Goal: Use online tool/utility: Use online tool/utility

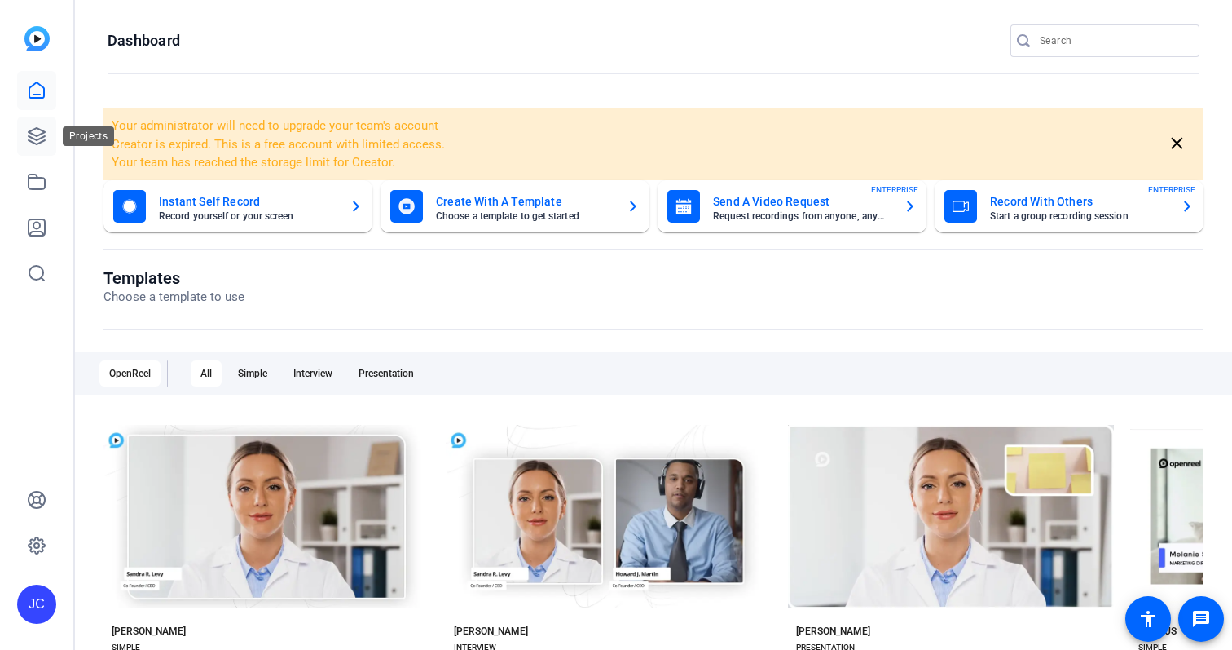
click at [29, 117] on link at bounding box center [36, 136] width 39 height 39
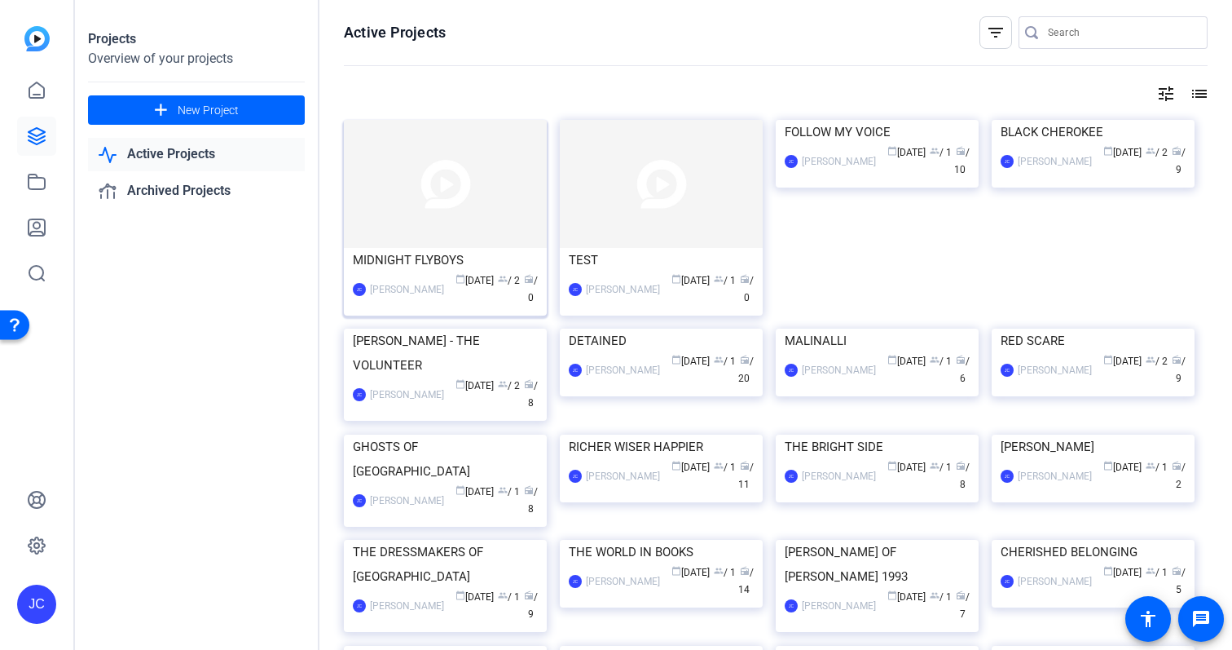
click at [435, 221] on img at bounding box center [445, 184] width 203 height 128
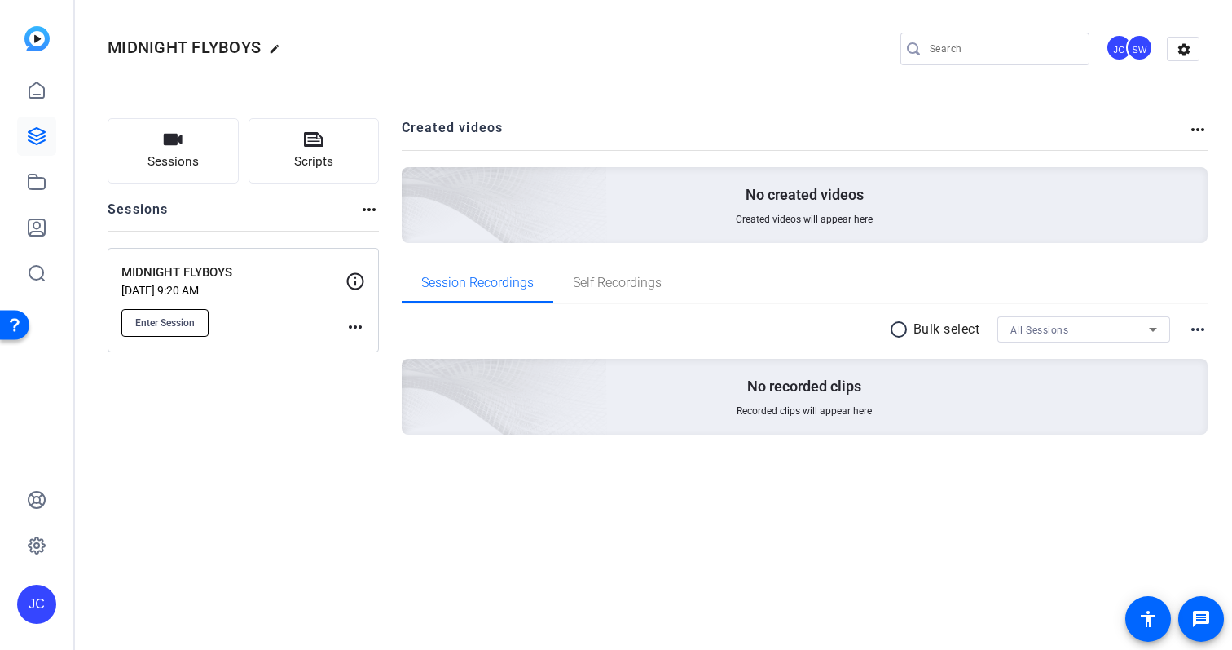
click at [190, 326] on span "Enter Session" at bounding box center [165, 322] width 60 height 13
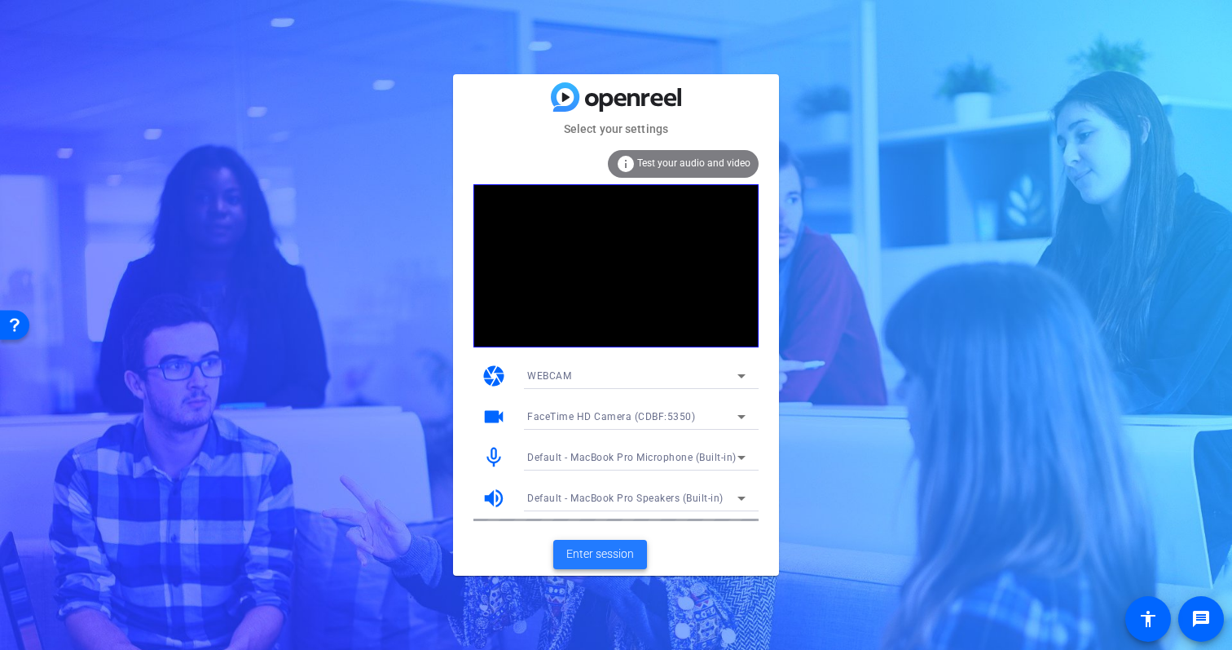
click at [601, 566] on span at bounding box center [600, 554] width 94 height 39
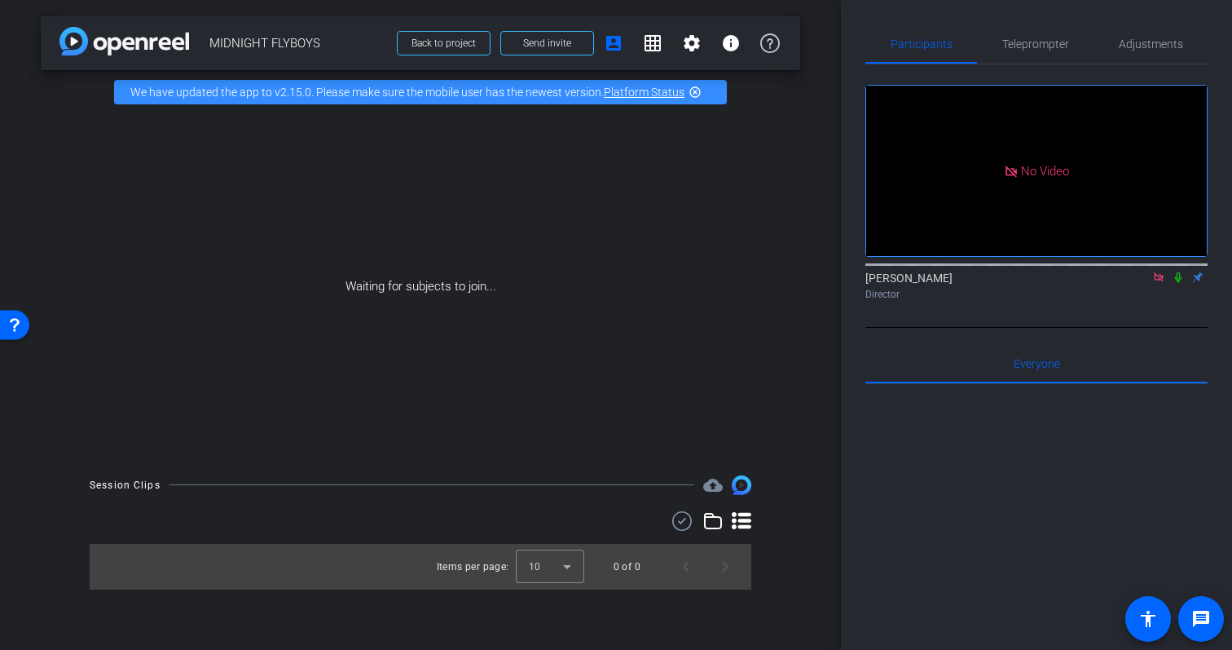
click at [1179, 283] on icon at bounding box center [1178, 276] width 13 height 11
click at [1045, 47] on span "Teleprompter" at bounding box center [1036, 43] width 67 height 11
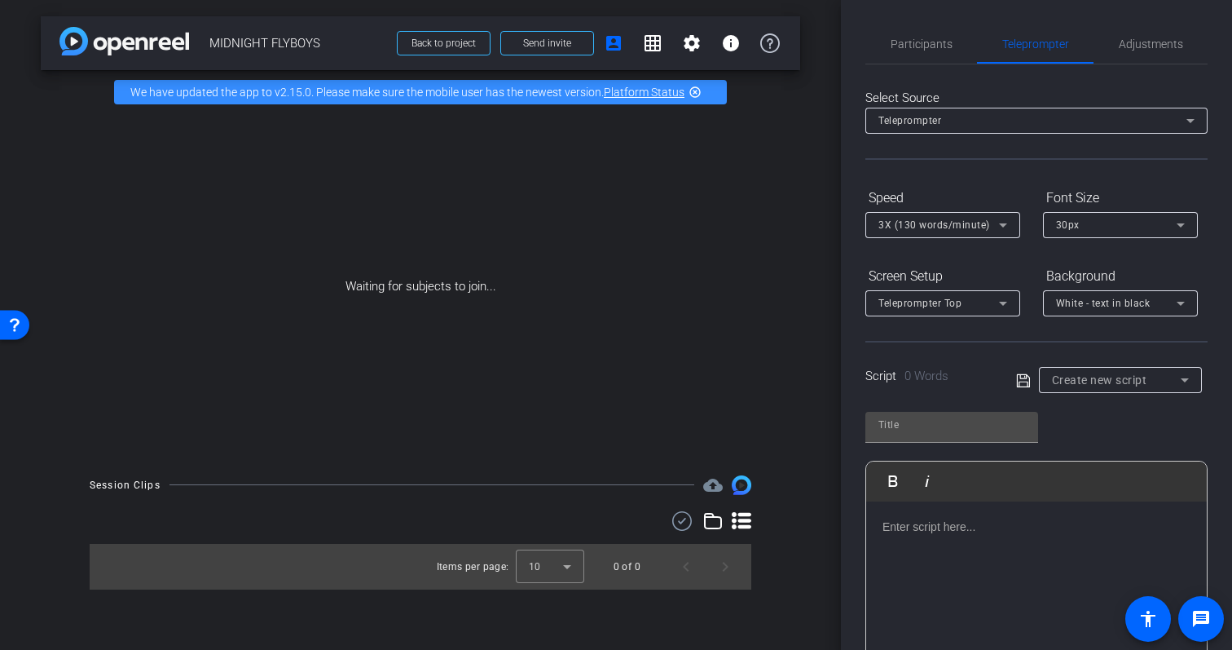
click at [1117, 520] on p at bounding box center [1037, 527] width 308 height 18
click at [1004, 538] on div at bounding box center [1036, 582] width 341 height 163
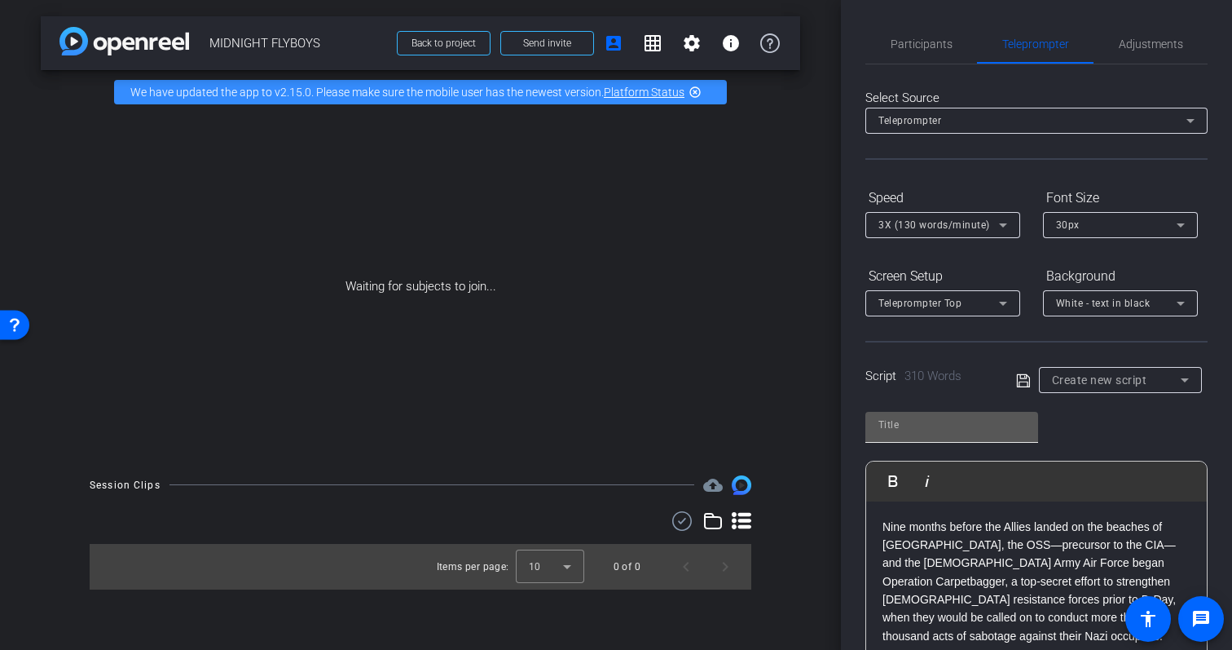
click at [905, 422] on input "text" at bounding box center [952, 425] width 147 height 20
type input "Script"
click at [1022, 384] on icon at bounding box center [1023, 381] width 15 height 20
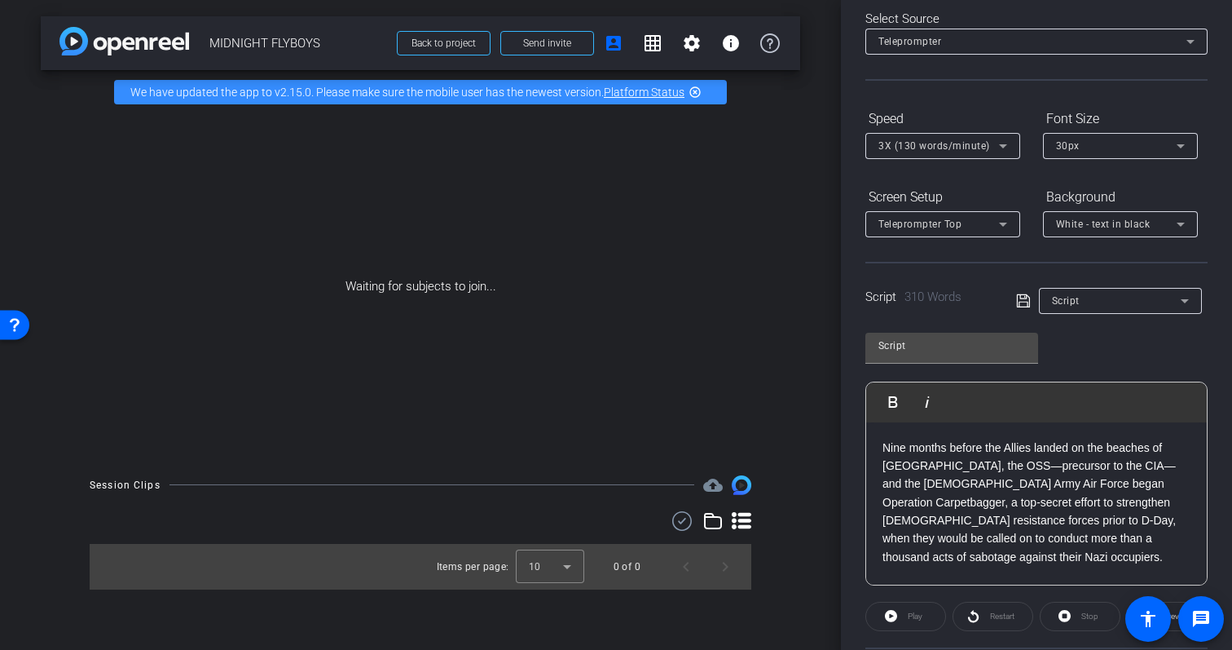
scroll to position [74, 0]
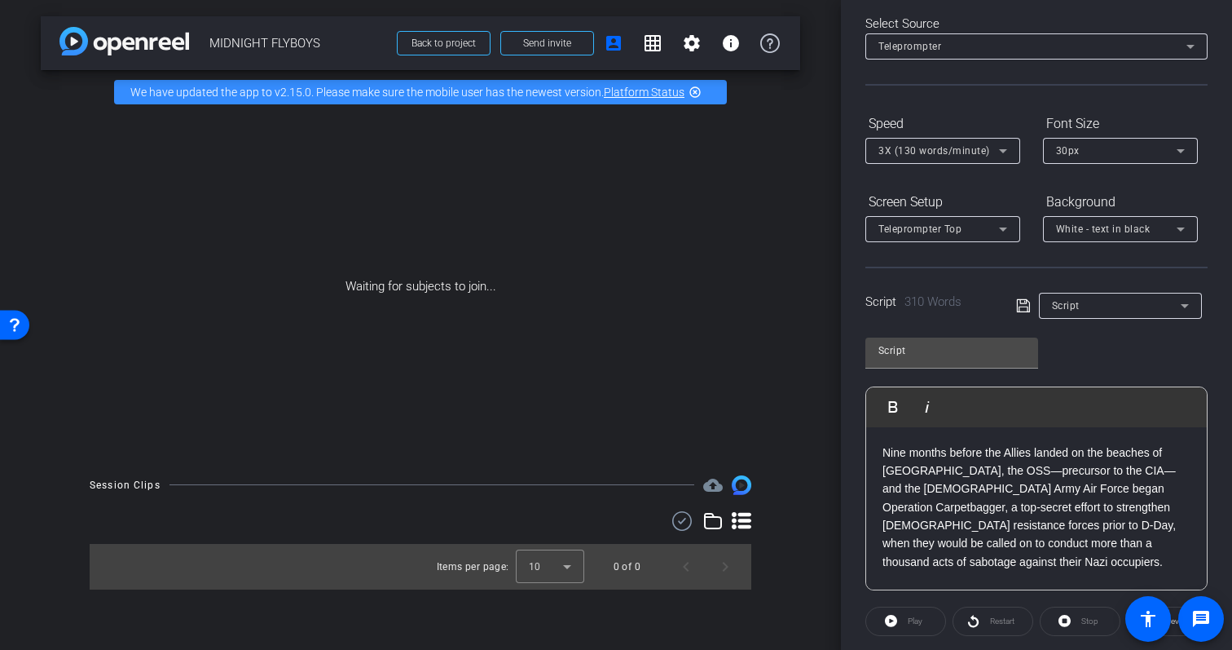
click at [1022, 304] on icon at bounding box center [1023, 306] width 15 height 20
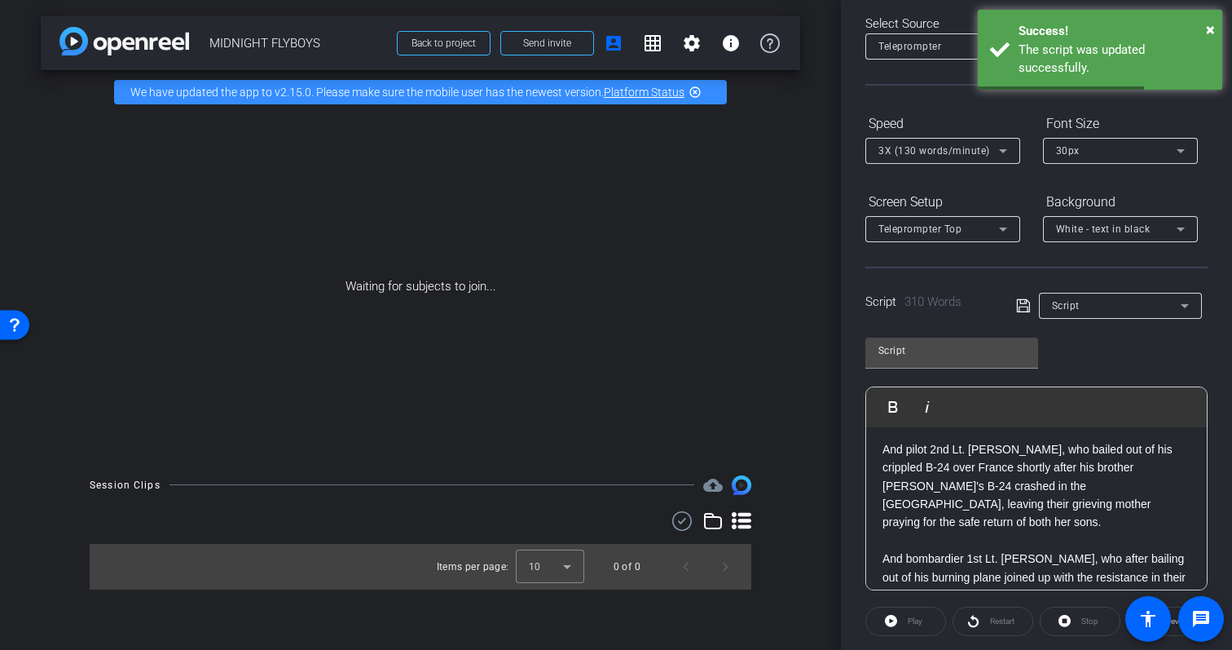
scroll to position [531, 0]
click at [890, 550] on p "And bombardier 1st Lt. [PERSON_NAME], who after bailing out of his burning plan…" at bounding box center [1037, 595] width 308 height 91
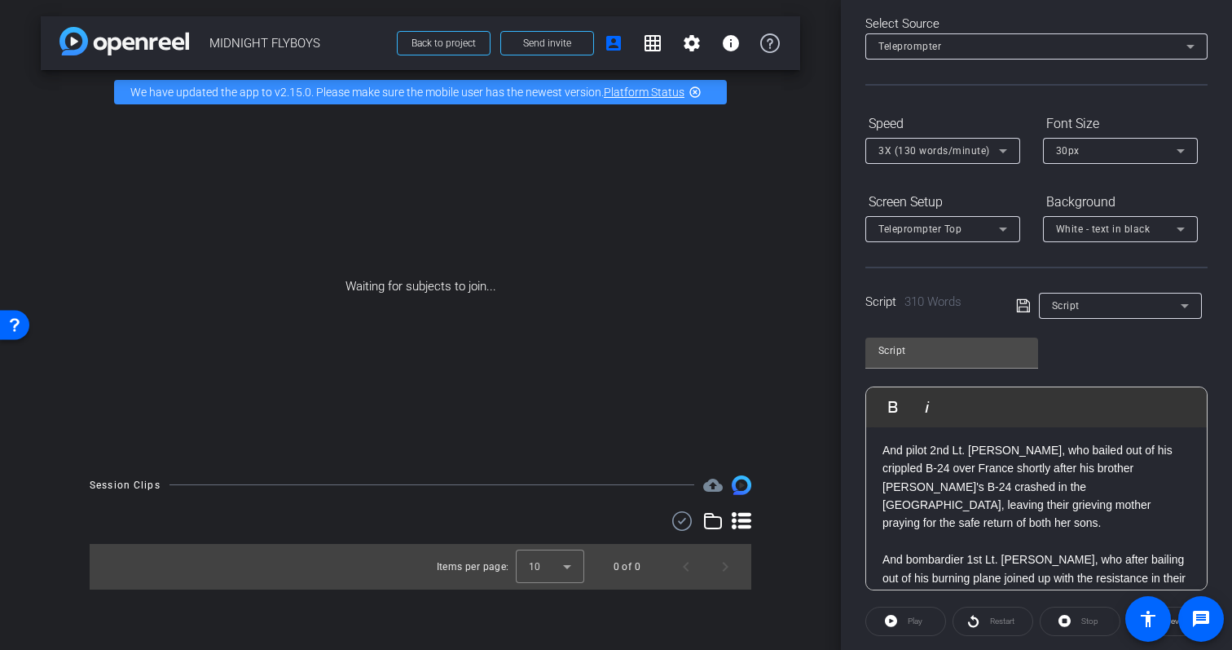
click at [1016, 300] on icon at bounding box center [1022, 305] width 13 height 13
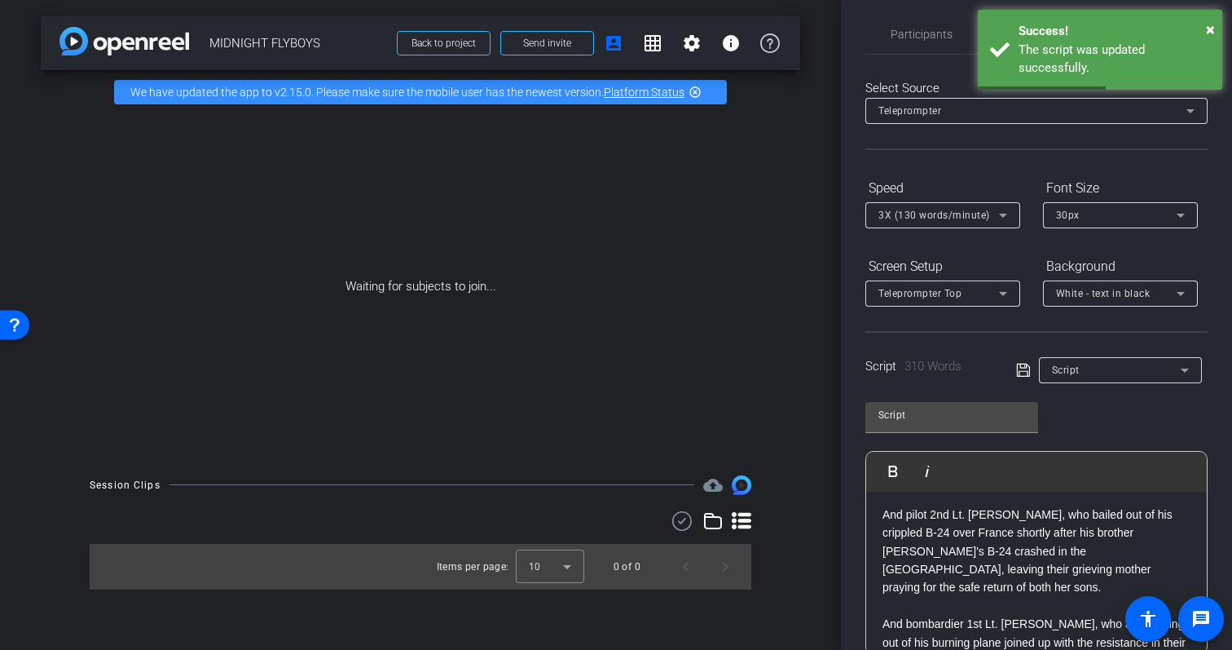
scroll to position [0, 0]
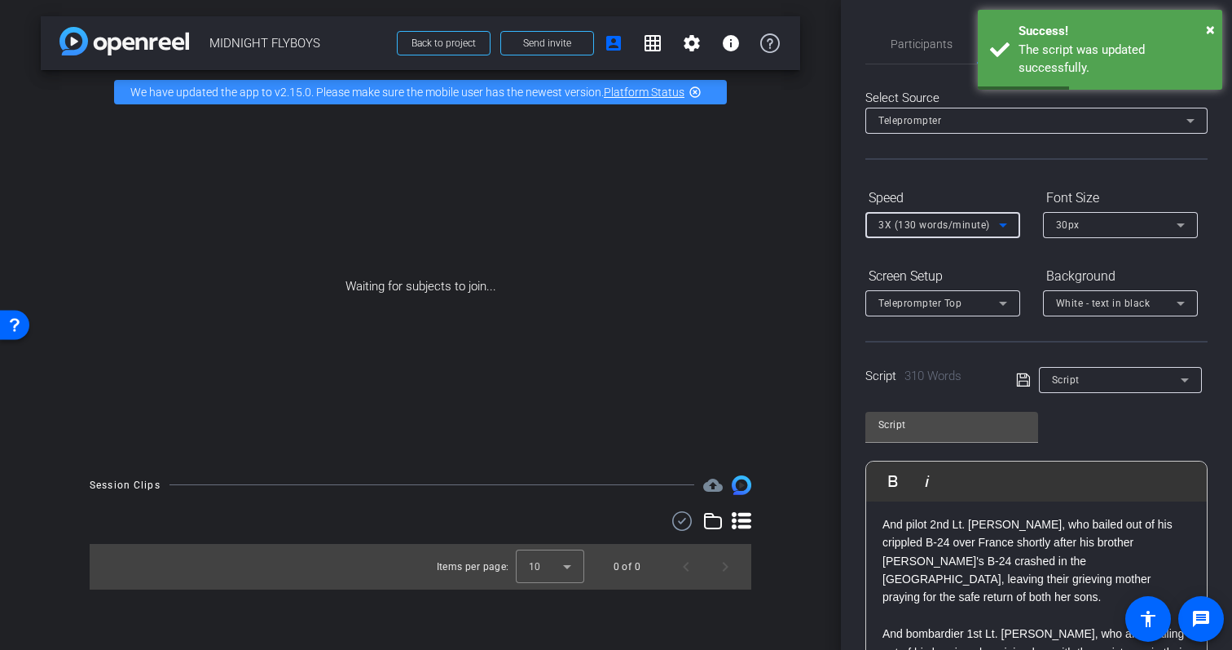
click at [932, 227] on span "3X (130 words/minute)" at bounding box center [935, 224] width 112 height 11
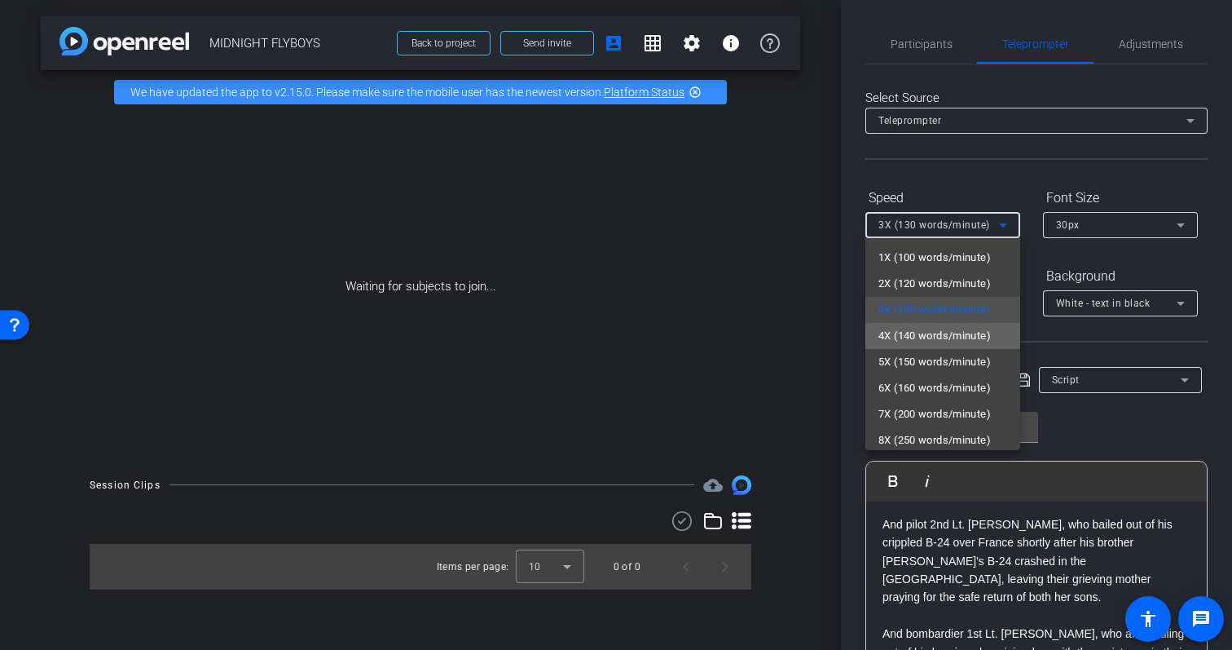
click at [919, 346] on mat-option "4X (140 words/minute)" at bounding box center [943, 336] width 155 height 26
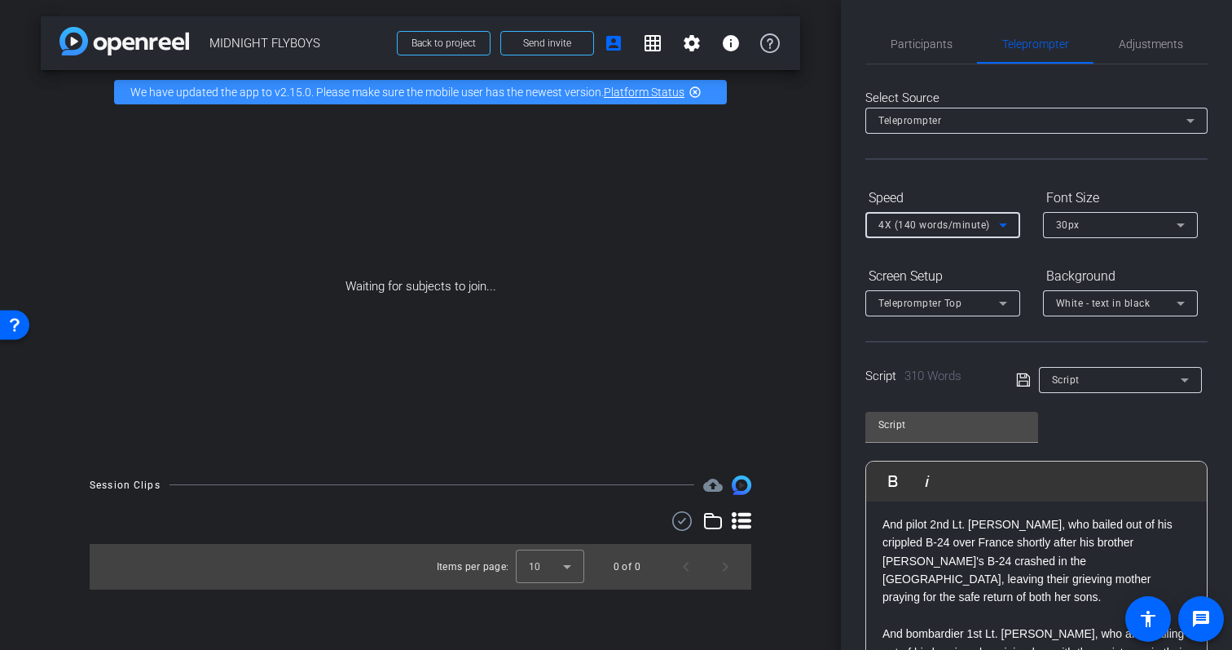
scroll to position [153, 0]
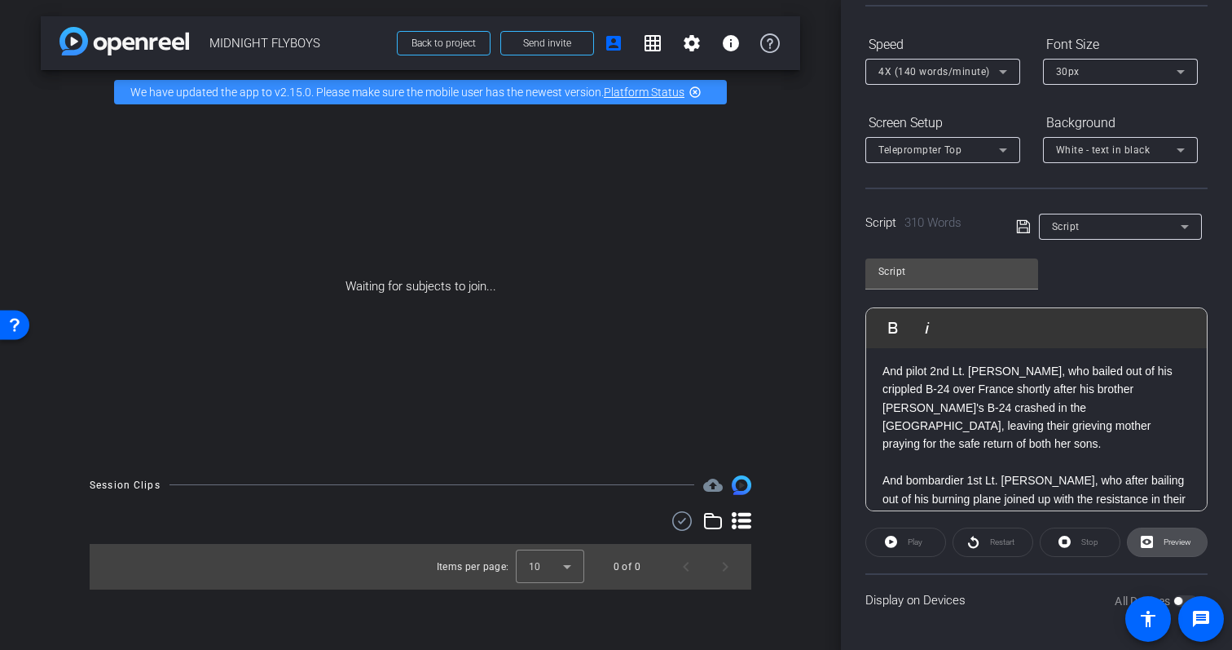
click at [1170, 544] on span "Preview" at bounding box center [1178, 541] width 28 height 9
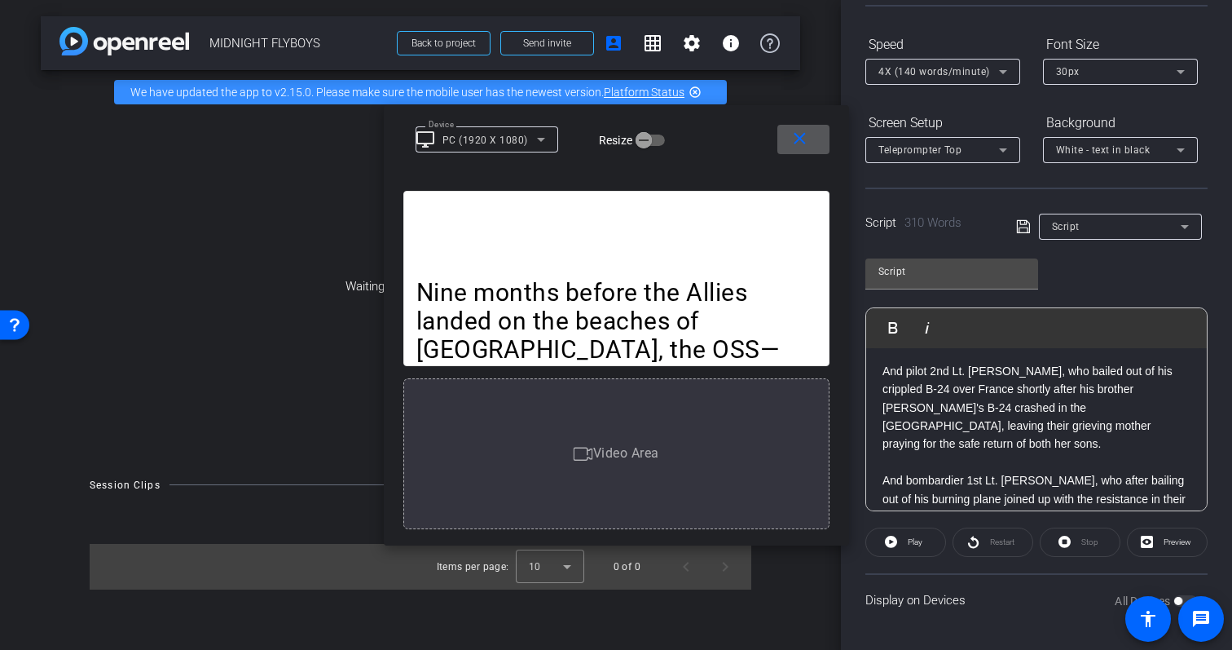
click at [539, 291] on p "Nine months before the Allies landed on the beaches of [GEOGRAPHIC_DATA], the O…" at bounding box center [617, 464] width 400 height 372
click at [910, 546] on span "Play" at bounding box center [915, 541] width 15 height 9
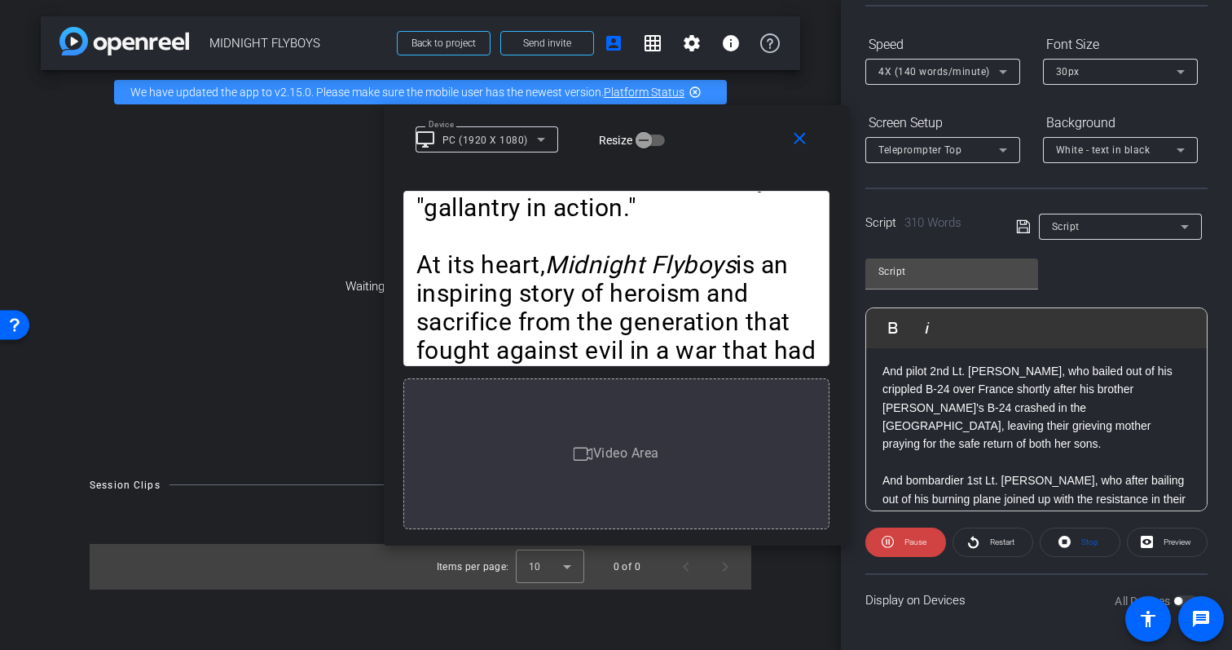
click at [919, 69] on span "4X (140 words/minute)" at bounding box center [935, 71] width 112 height 11
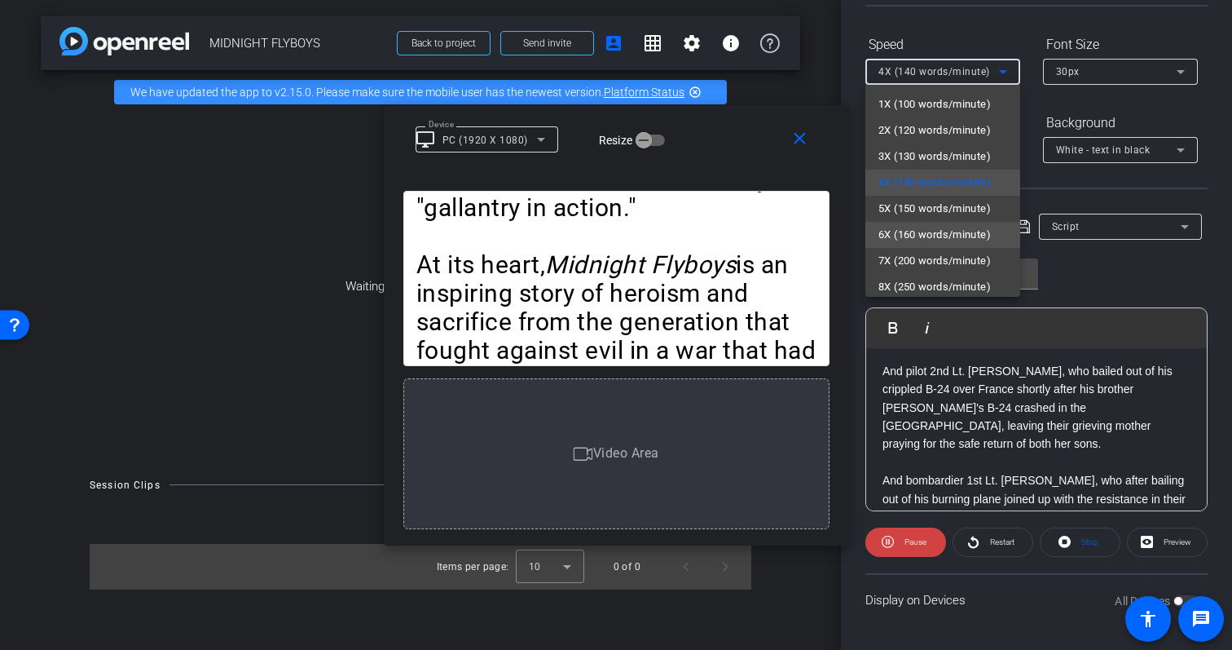
click at [918, 228] on span "6X (160 words/minute)" at bounding box center [935, 235] width 112 height 20
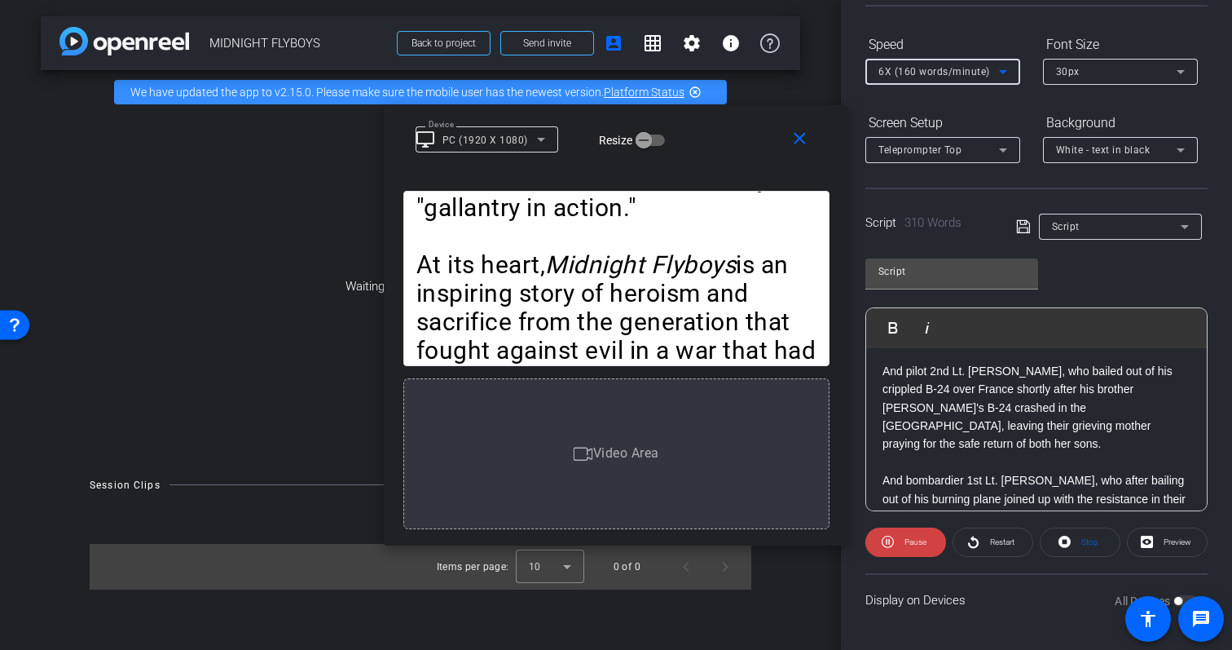
click at [928, 55] on div "Speed" at bounding box center [943, 45] width 155 height 28
click at [923, 74] on span "6X (160 words/minute)" at bounding box center [935, 71] width 112 height 11
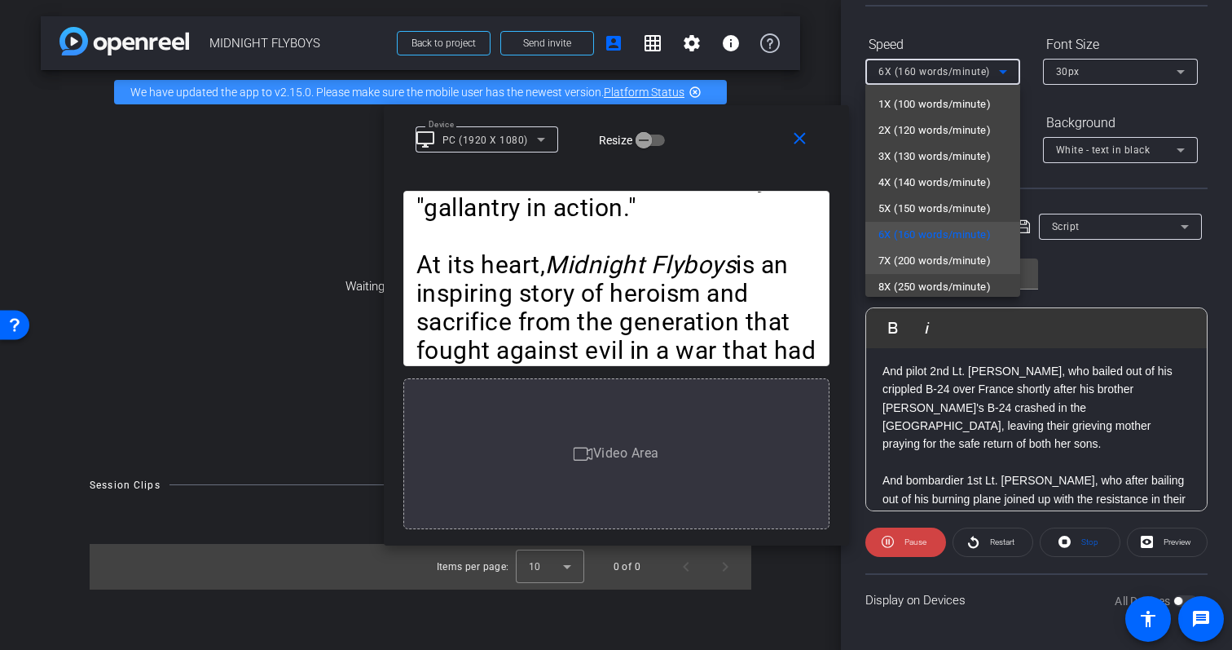
click at [914, 257] on span "7X (200 words/minute)" at bounding box center [935, 261] width 112 height 20
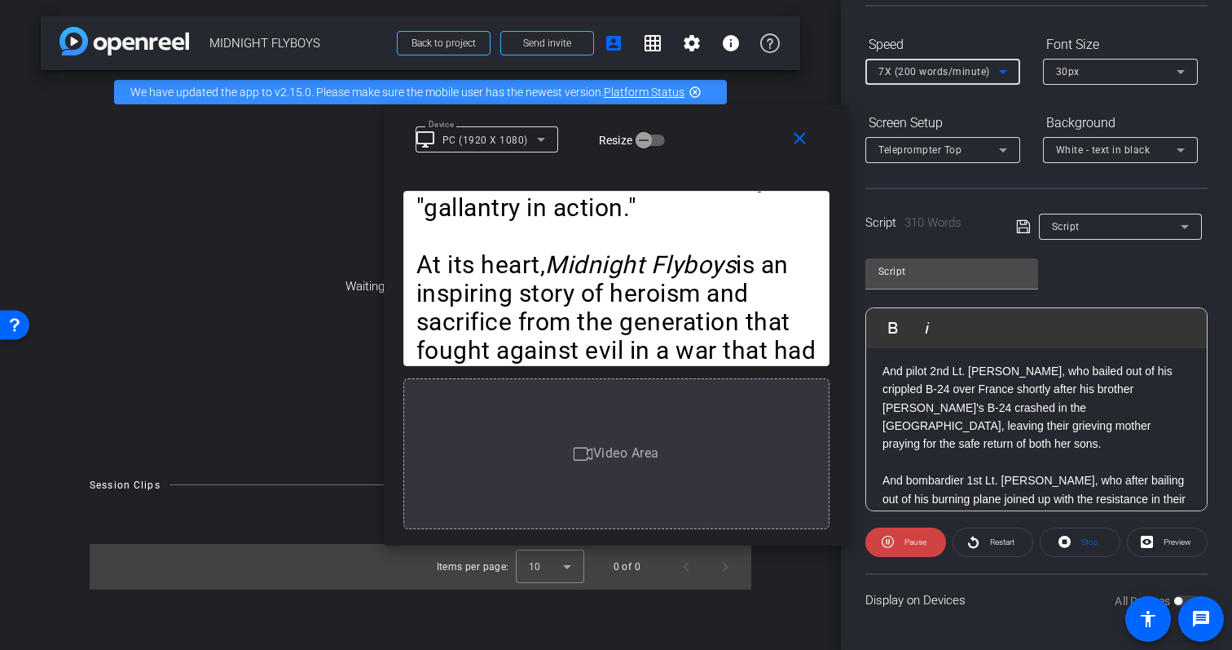
click at [923, 80] on div "7X (200 words/minute)" at bounding box center [939, 71] width 121 height 20
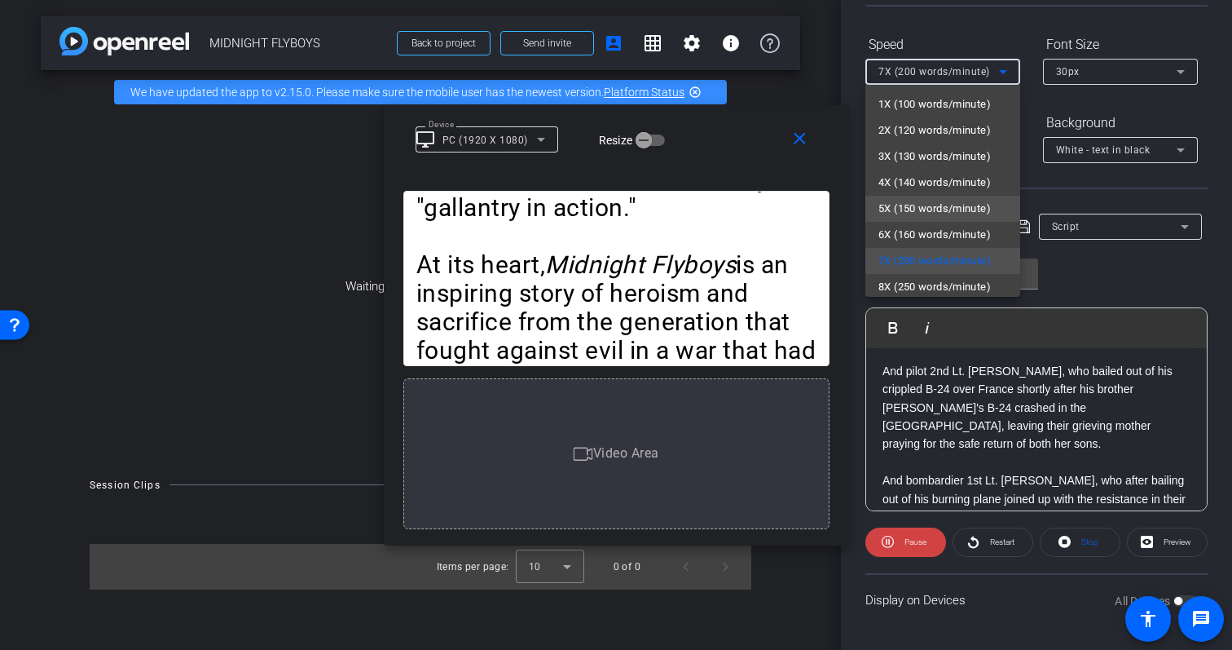
click at [906, 220] on mat-option "5X (150 words/minute)" at bounding box center [943, 209] width 155 height 26
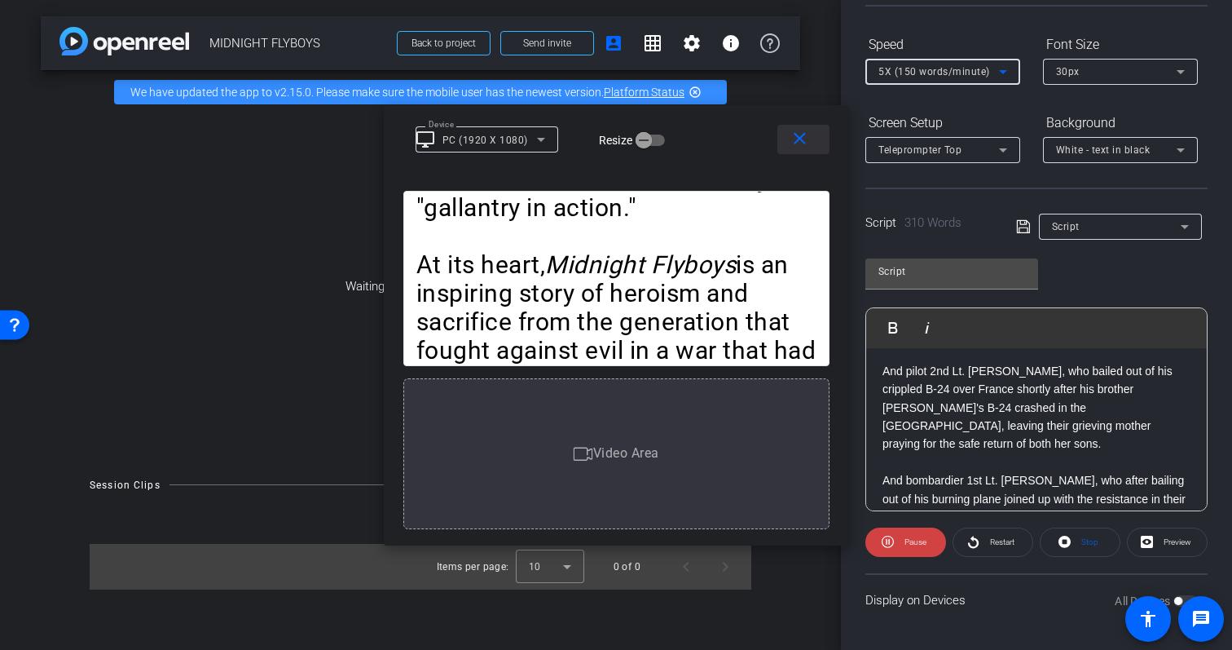
click at [800, 145] on mat-icon "close" at bounding box center [800, 139] width 20 height 20
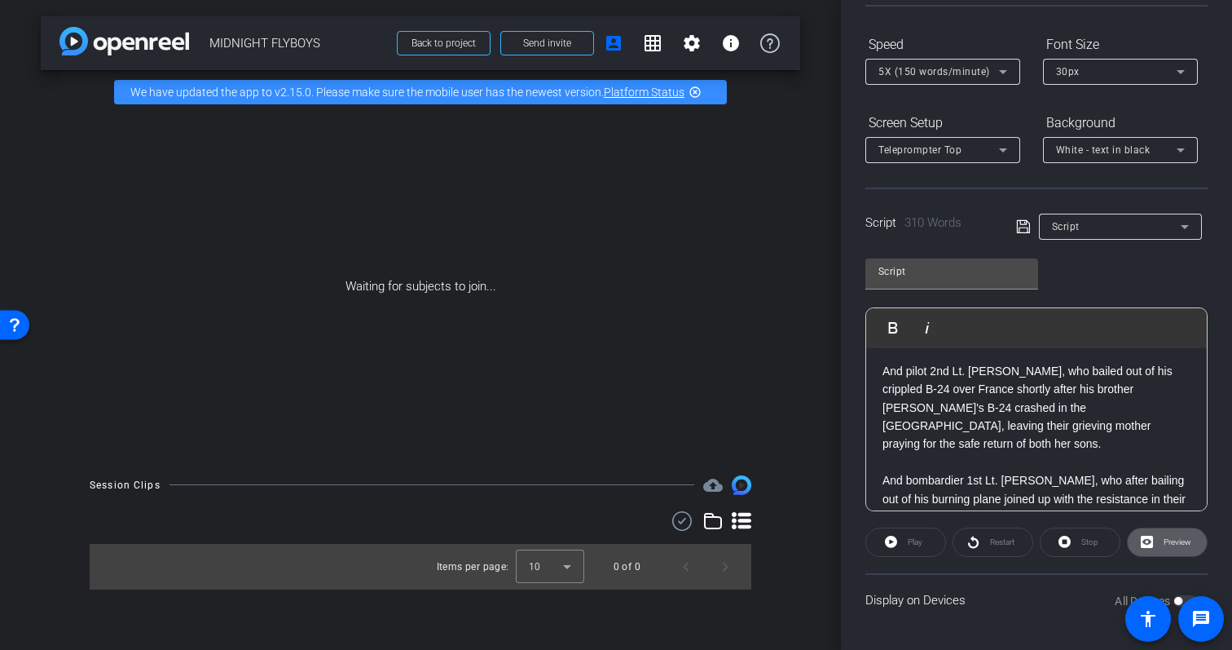
scroll to position [0, 0]
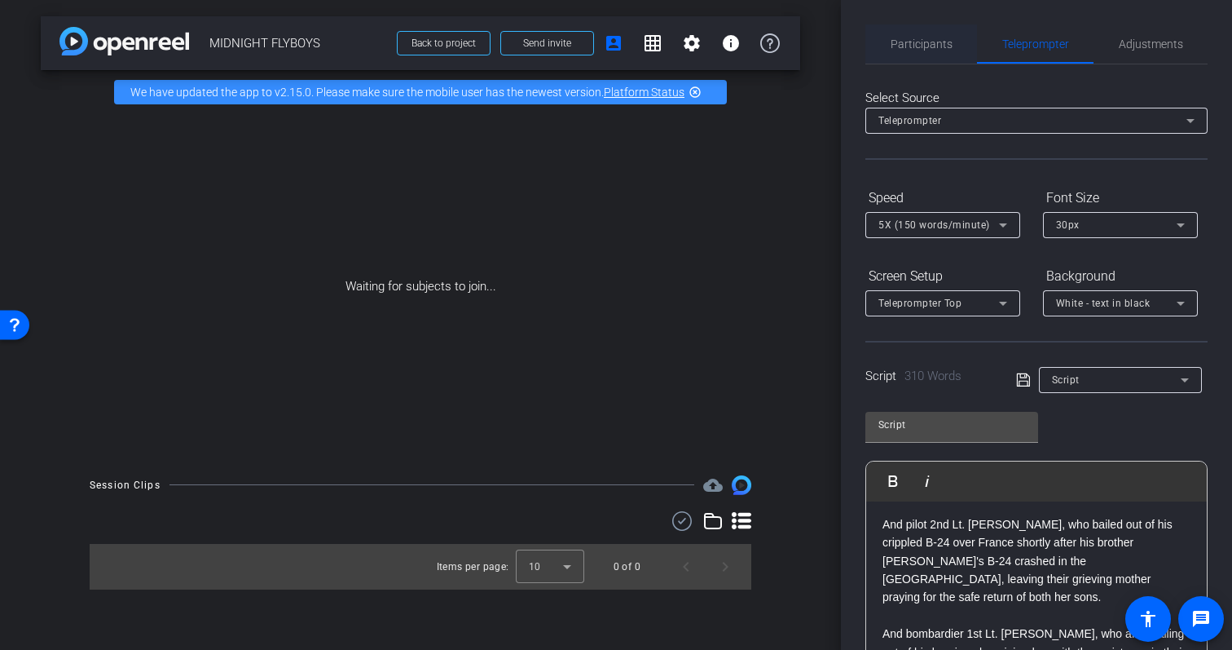
click at [924, 56] on span "Participants" at bounding box center [922, 43] width 62 height 39
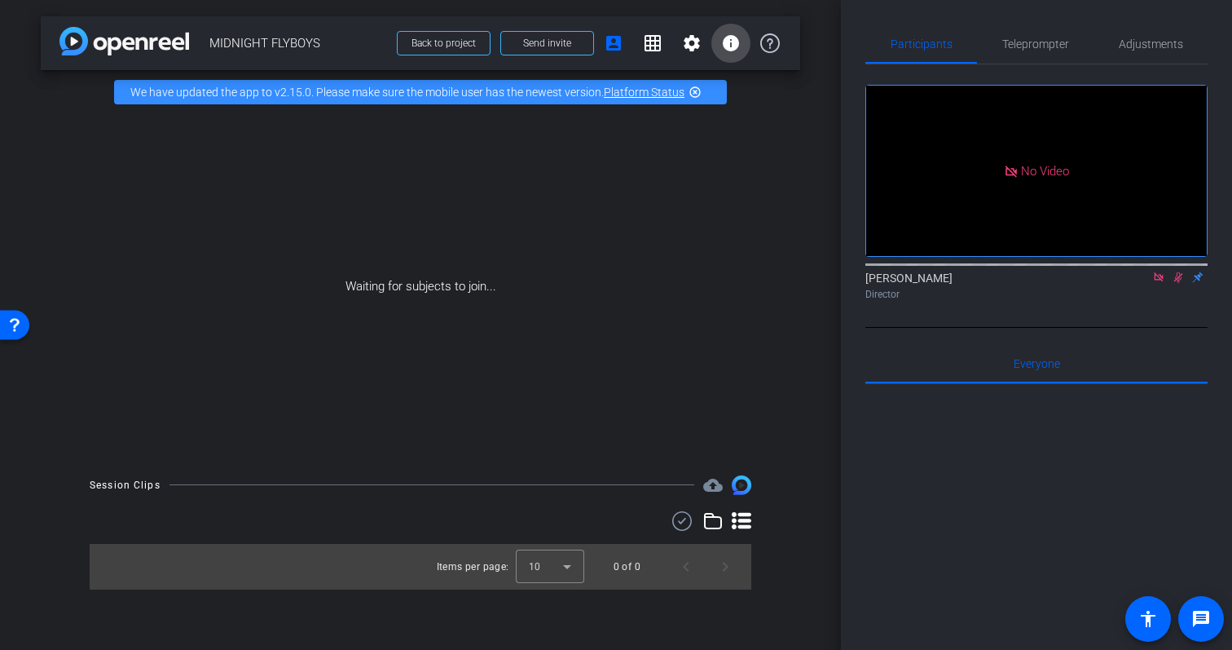
click at [749, 40] on span at bounding box center [731, 43] width 39 height 39
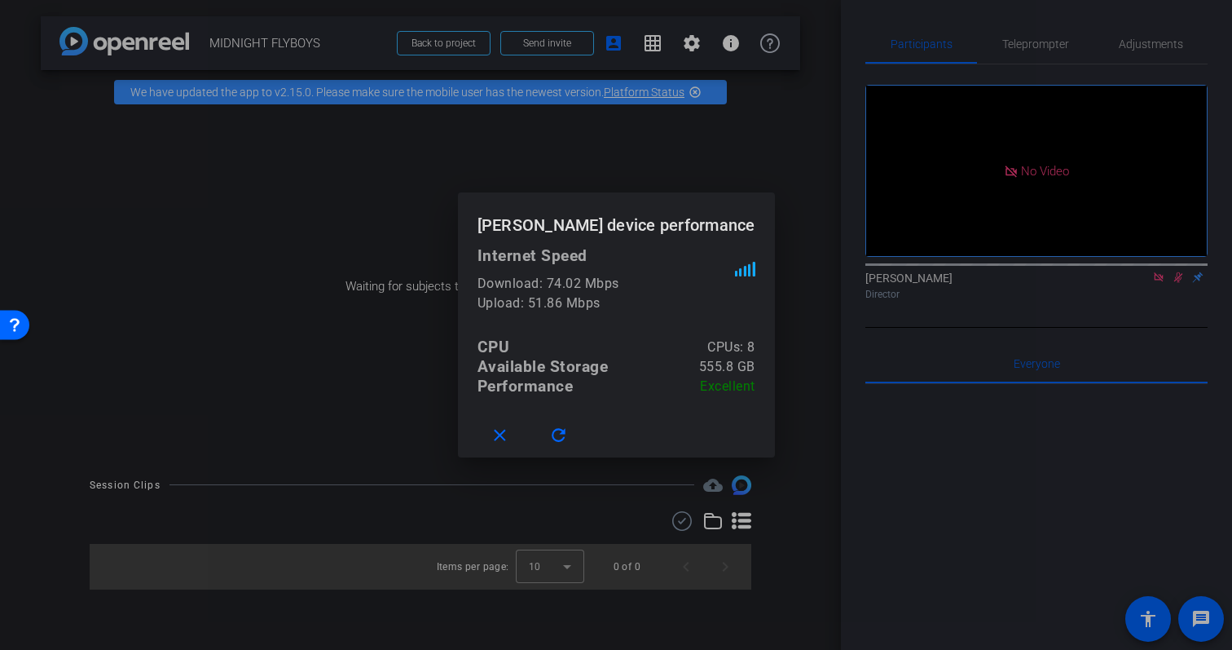
click at [767, 41] on div at bounding box center [616, 325] width 1232 height 650
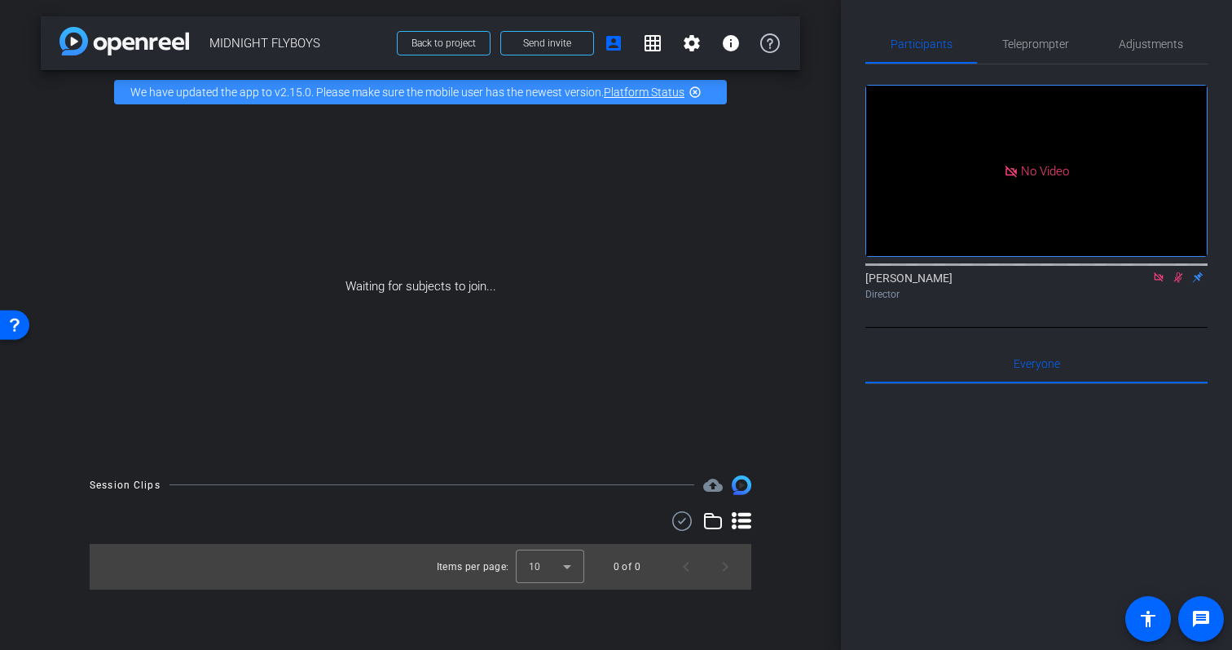
click at [1161, 272] on icon at bounding box center [1158, 276] width 9 height 9
click at [1134, 281] on icon at bounding box center [1139, 277] width 11 height 8
click at [725, 45] on mat-icon "info" at bounding box center [731, 43] width 20 height 20
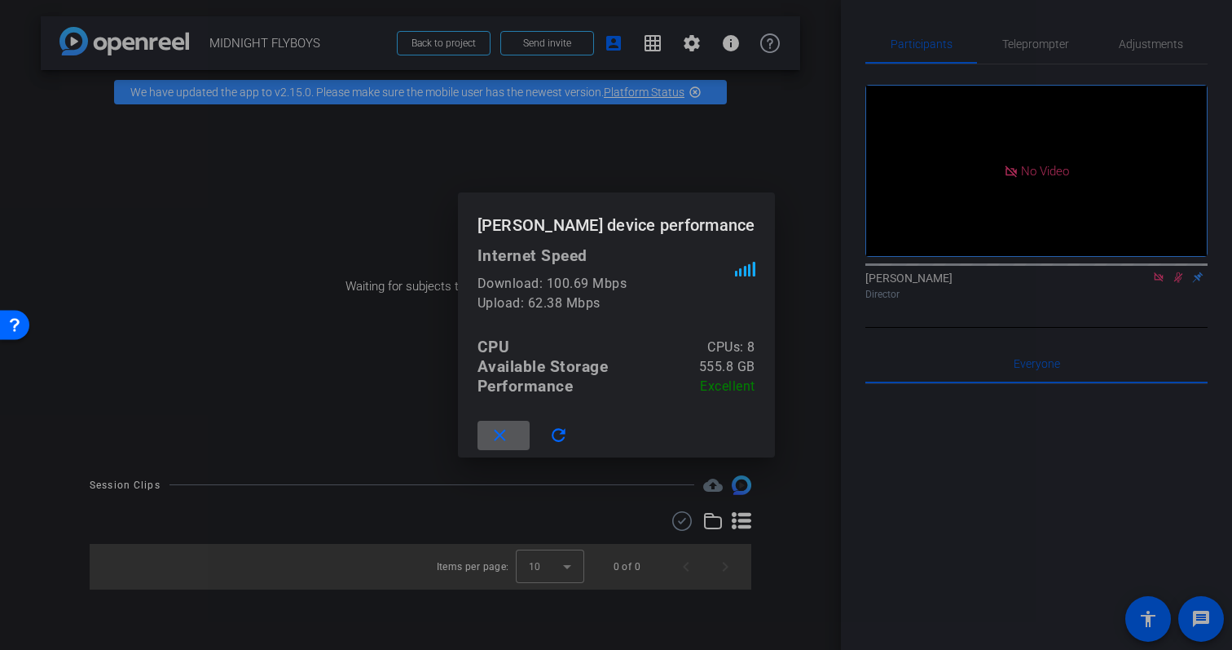
click at [793, 197] on div at bounding box center [616, 325] width 1232 height 650
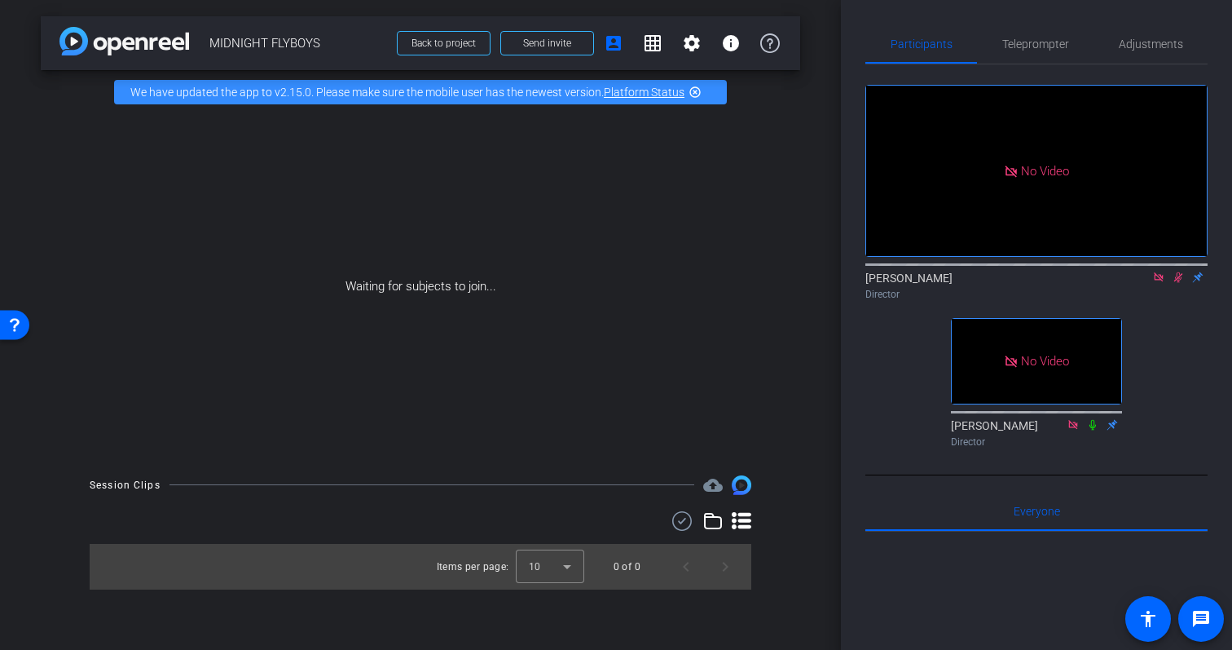
click at [1176, 283] on icon at bounding box center [1178, 276] width 13 height 11
click at [696, 95] on mat-icon "highlight_off" at bounding box center [695, 92] width 13 height 13
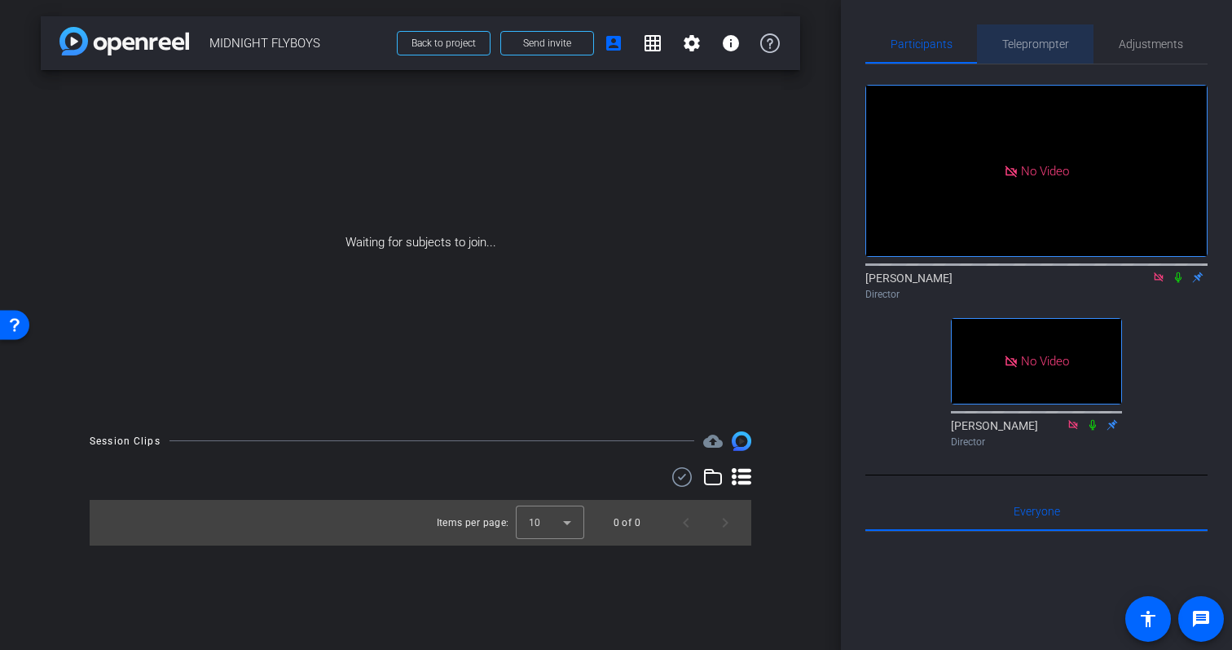
click at [1054, 25] on span "Teleprompter" at bounding box center [1036, 43] width 67 height 39
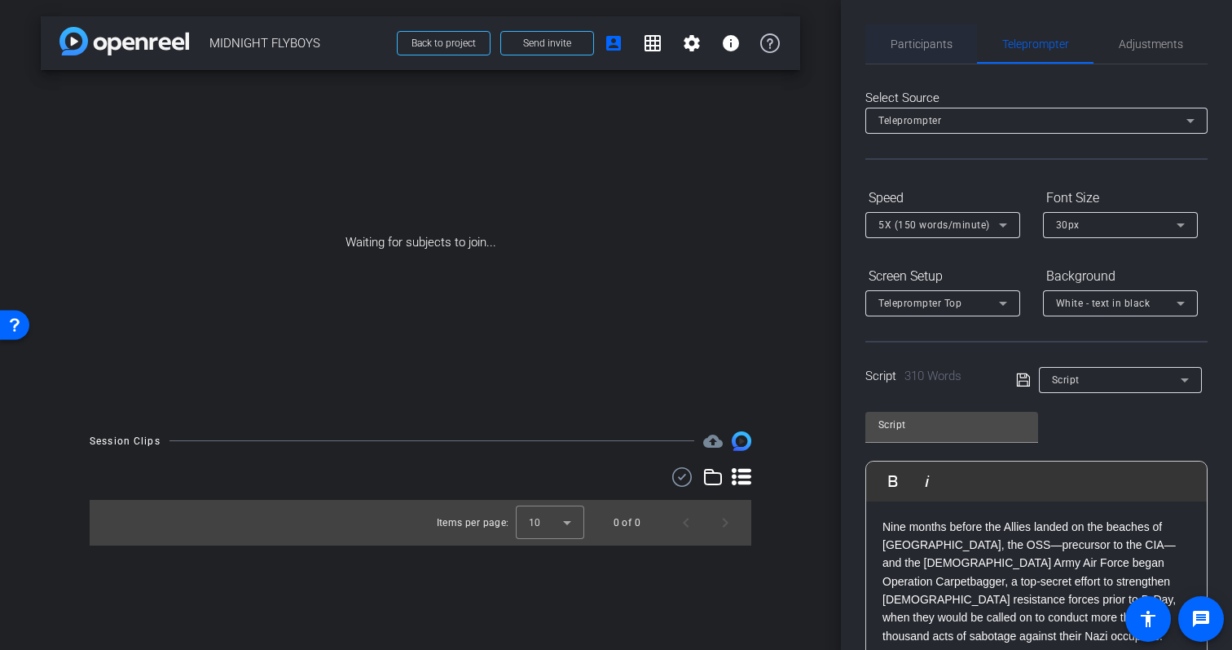
click at [923, 55] on span "Participants" at bounding box center [922, 43] width 62 height 39
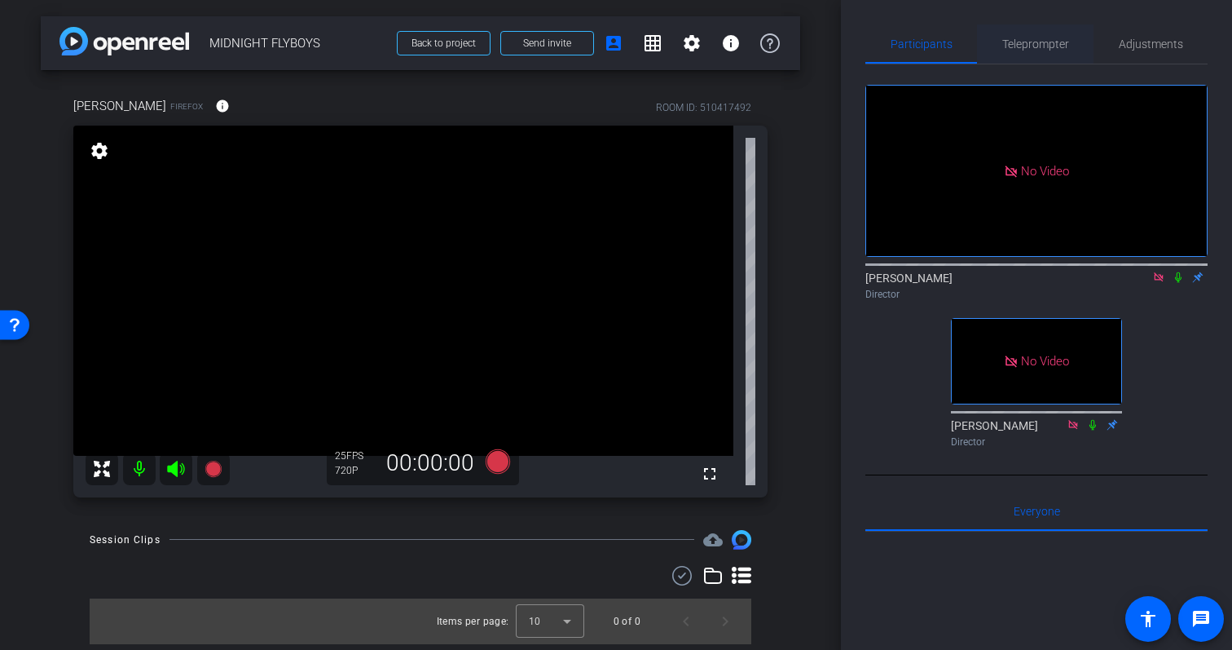
click at [1056, 38] on span "Teleprompter" at bounding box center [1036, 43] width 67 height 11
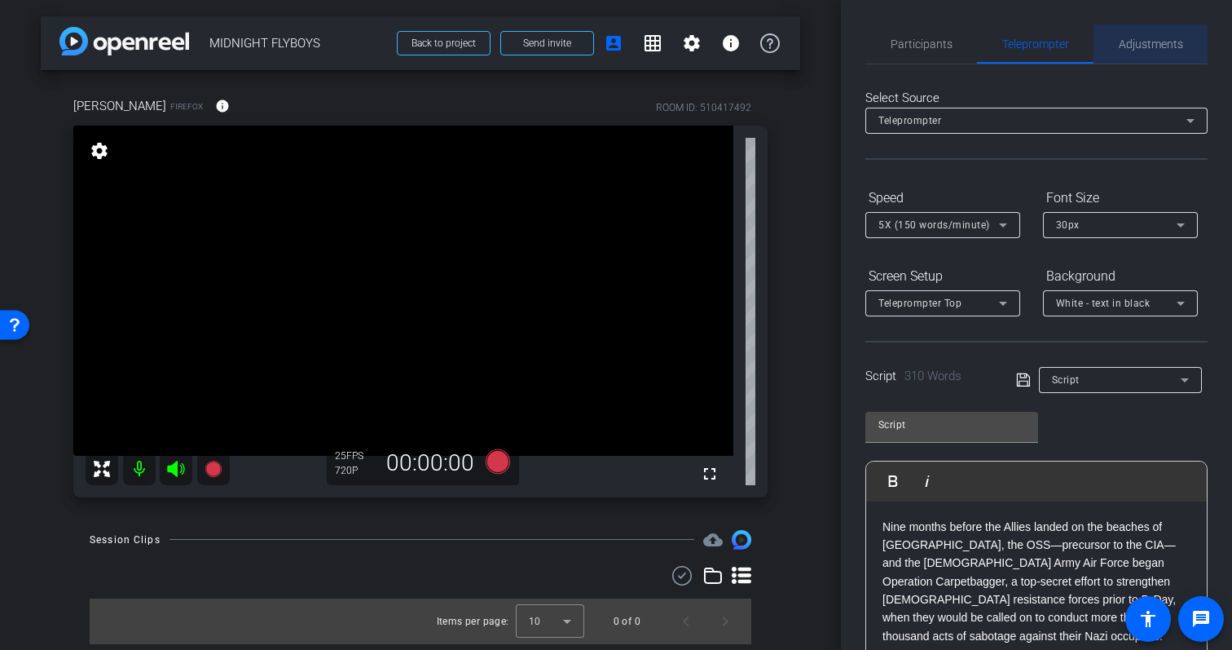
click at [1148, 38] on span "Adjustments" at bounding box center [1151, 43] width 64 height 11
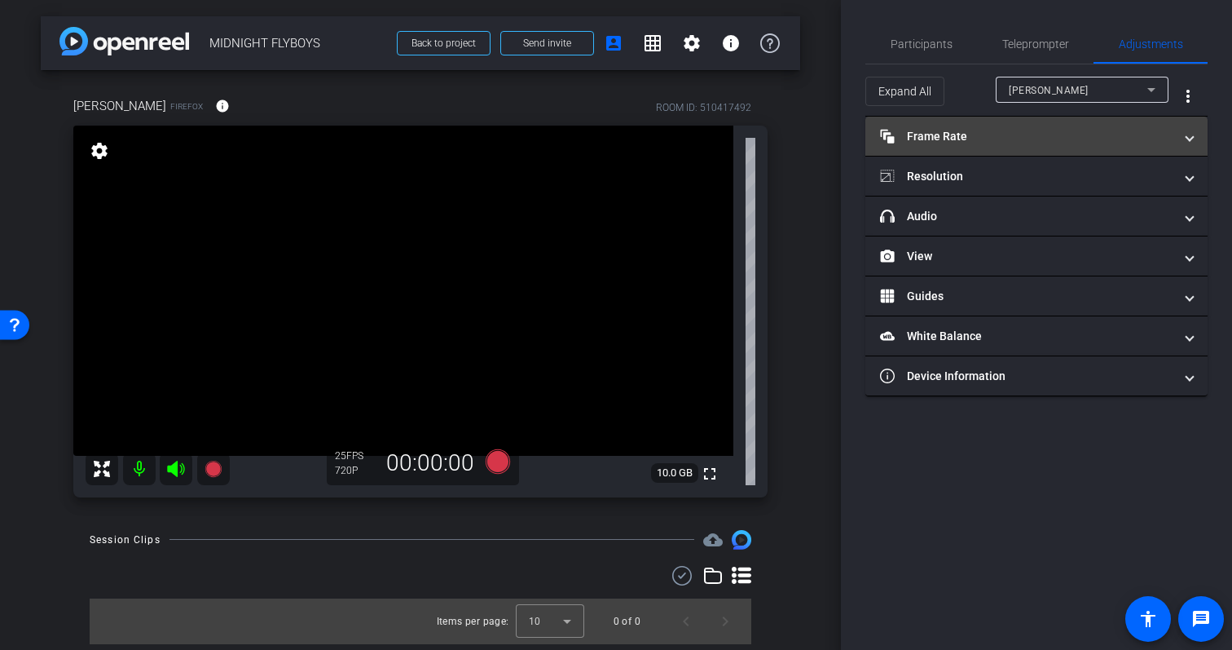
click at [966, 152] on mat-expansion-panel-header "Frame Rate Frame Rate" at bounding box center [1037, 136] width 342 height 39
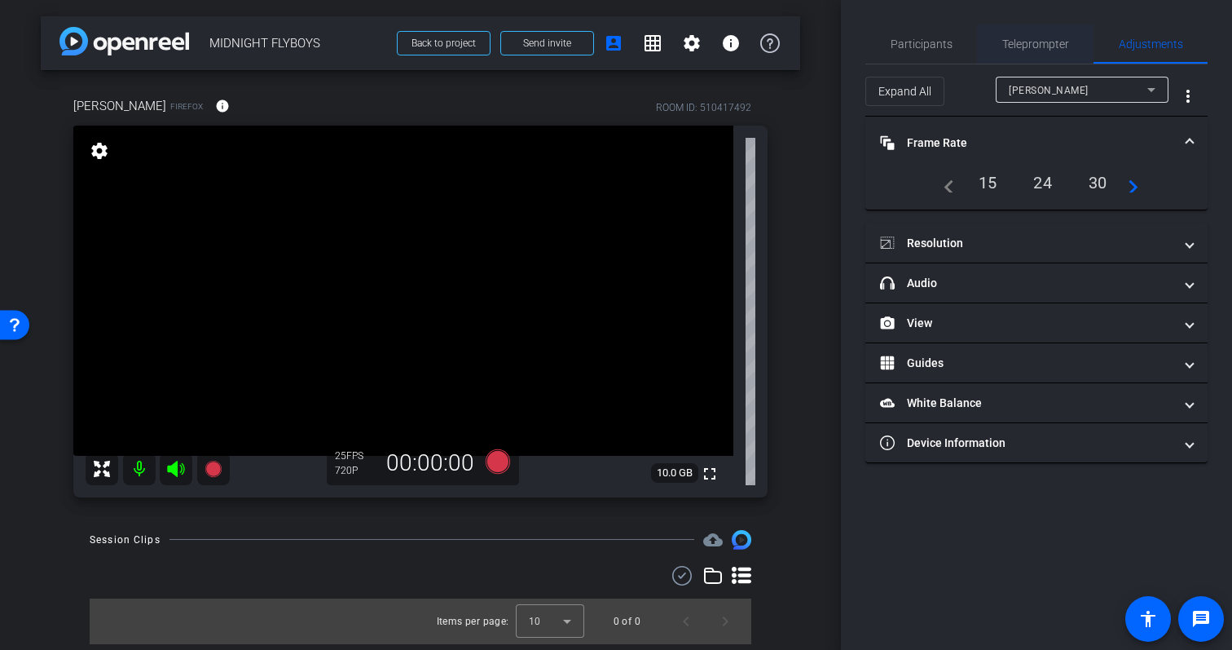
click at [1018, 47] on span "Teleprompter" at bounding box center [1036, 43] width 67 height 11
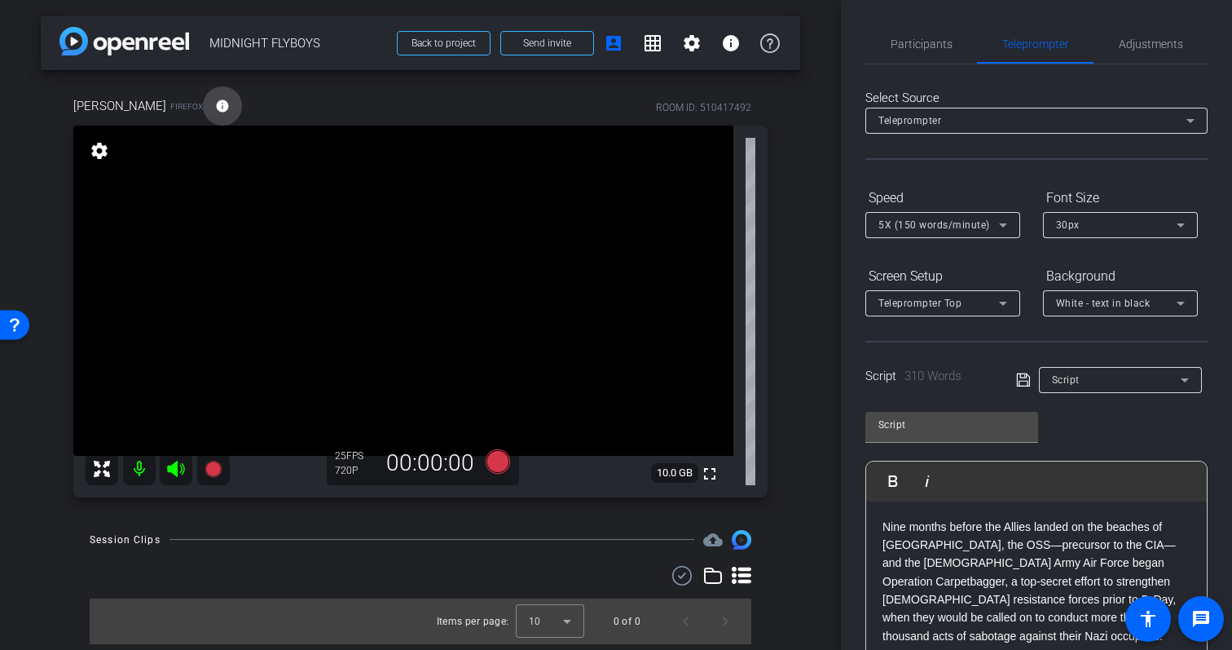
click at [219, 108] on mat-icon "info" at bounding box center [222, 106] width 15 height 15
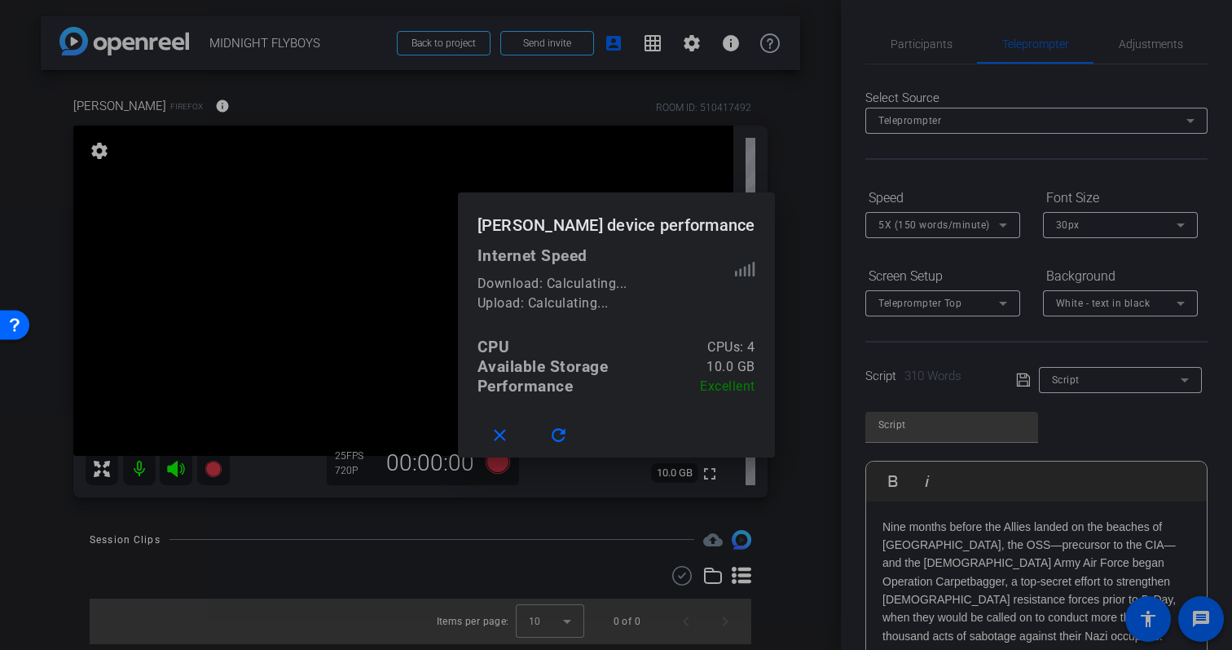
click at [218, 107] on div at bounding box center [616, 325] width 1232 height 650
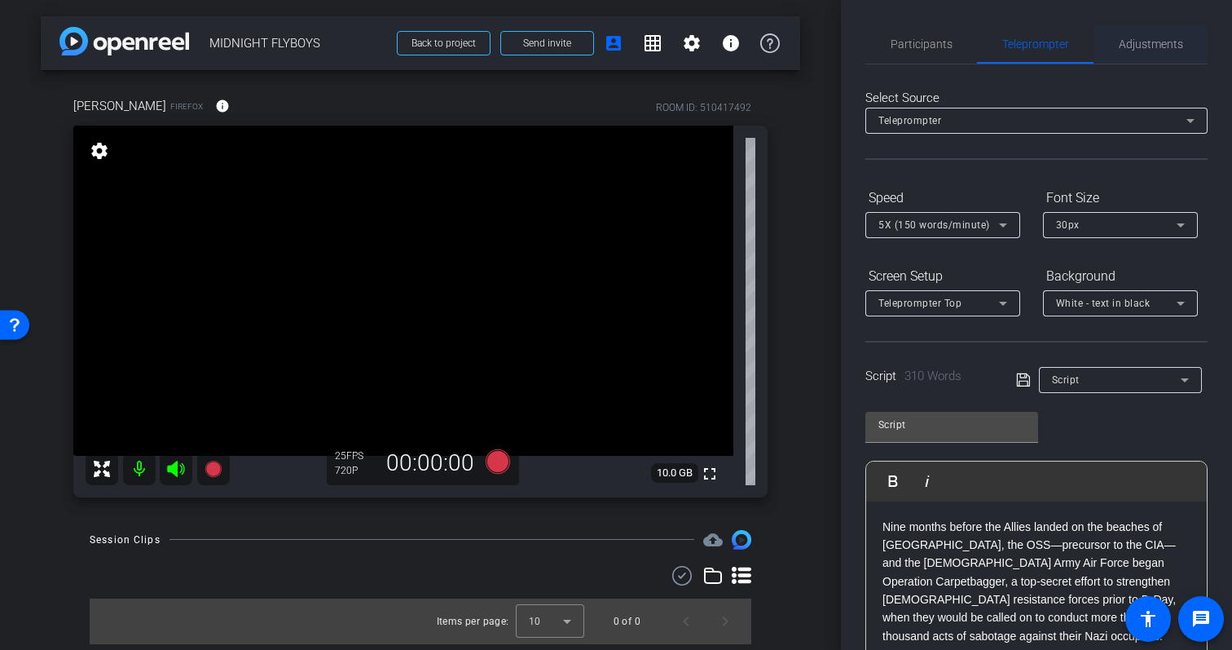
click at [1126, 53] on span "Adjustments" at bounding box center [1151, 43] width 64 height 39
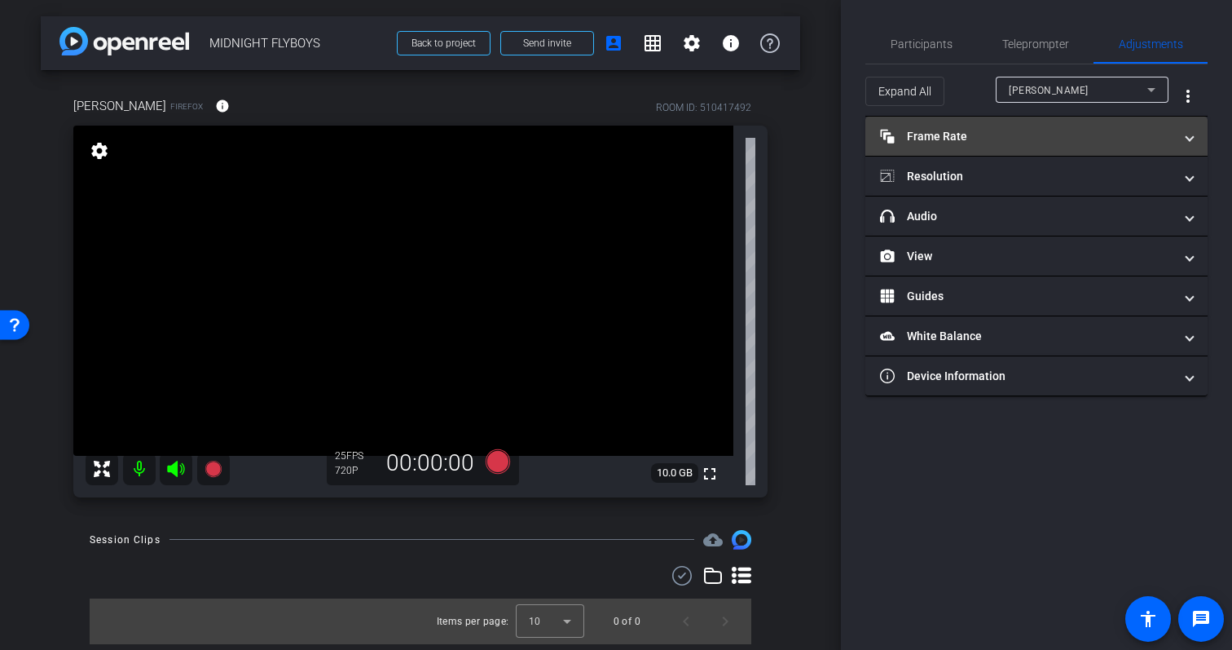
click at [980, 139] on mat-panel-title "Frame Rate Frame Rate" at bounding box center [1026, 136] width 293 height 17
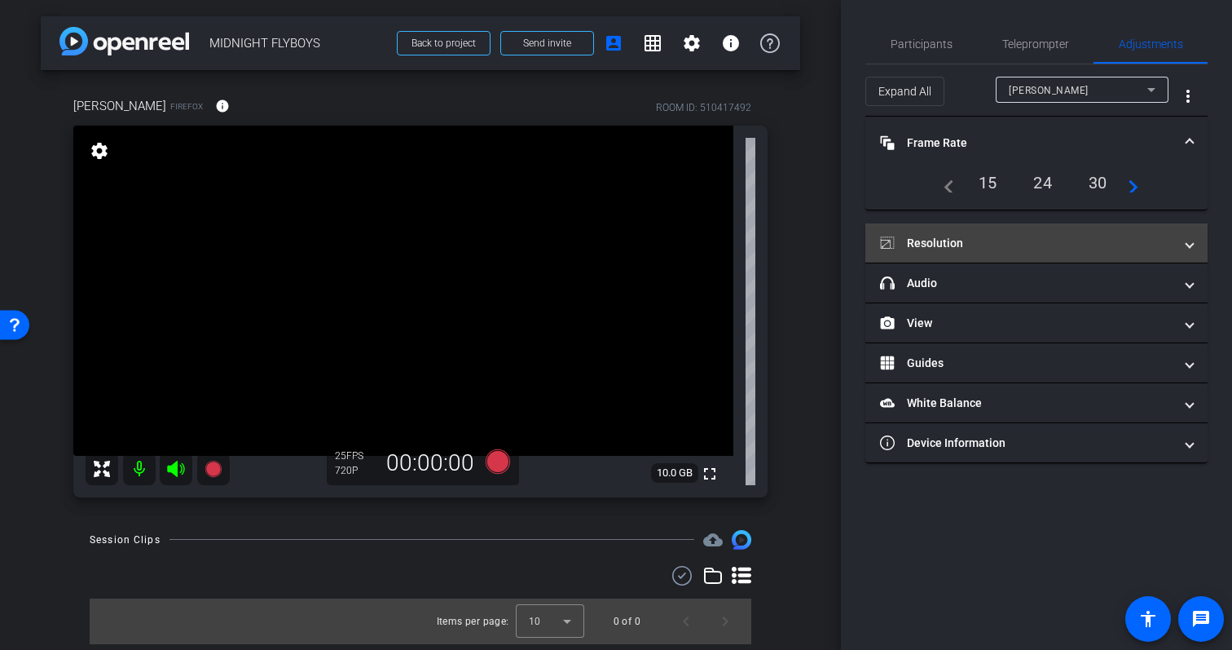
click at [968, 241] on mat-panel-title "Resolution" at bounding box center [1026, 243] width 293 height 17
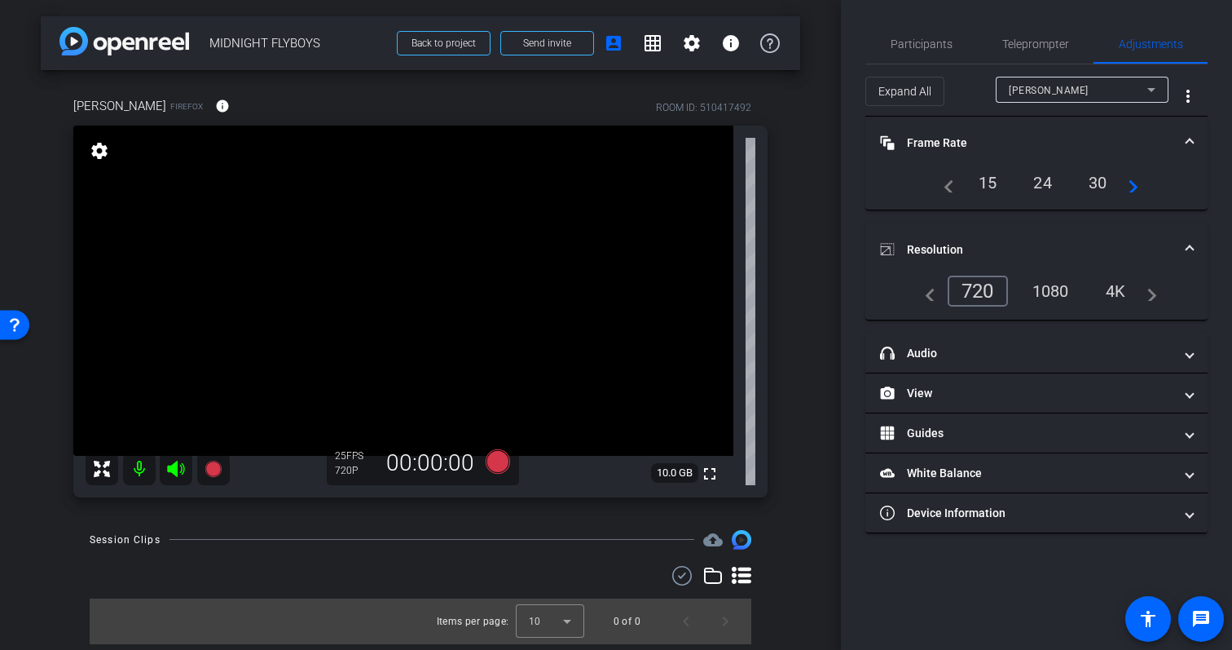
click at [1054, 289] on div "1080" at bounding box center [1050, 291] width 61 height 28
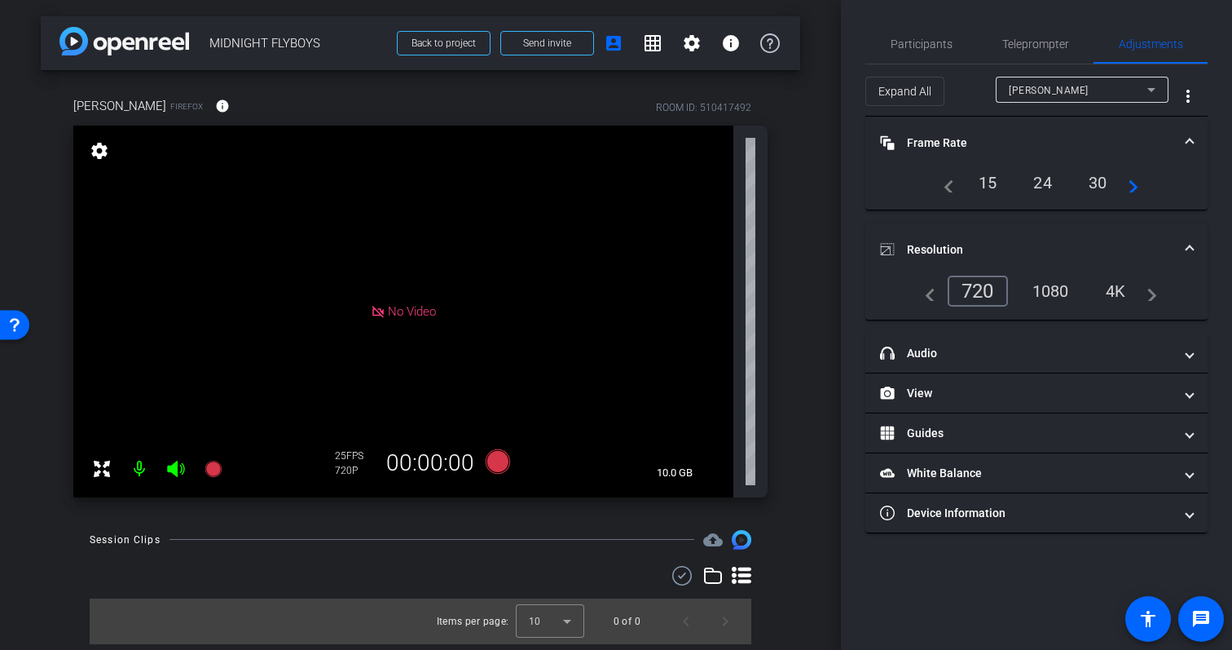
click at [1049, 294] on div "1080" at bounding box center [1050, 291] width 61 height 28
click at [977, 289] on div "720" at bounding box center [978, 290] width 60 height 31
click at [1010, 45] on span "Teleprompter" at bounding box center [1036, 43] width 67 height 11
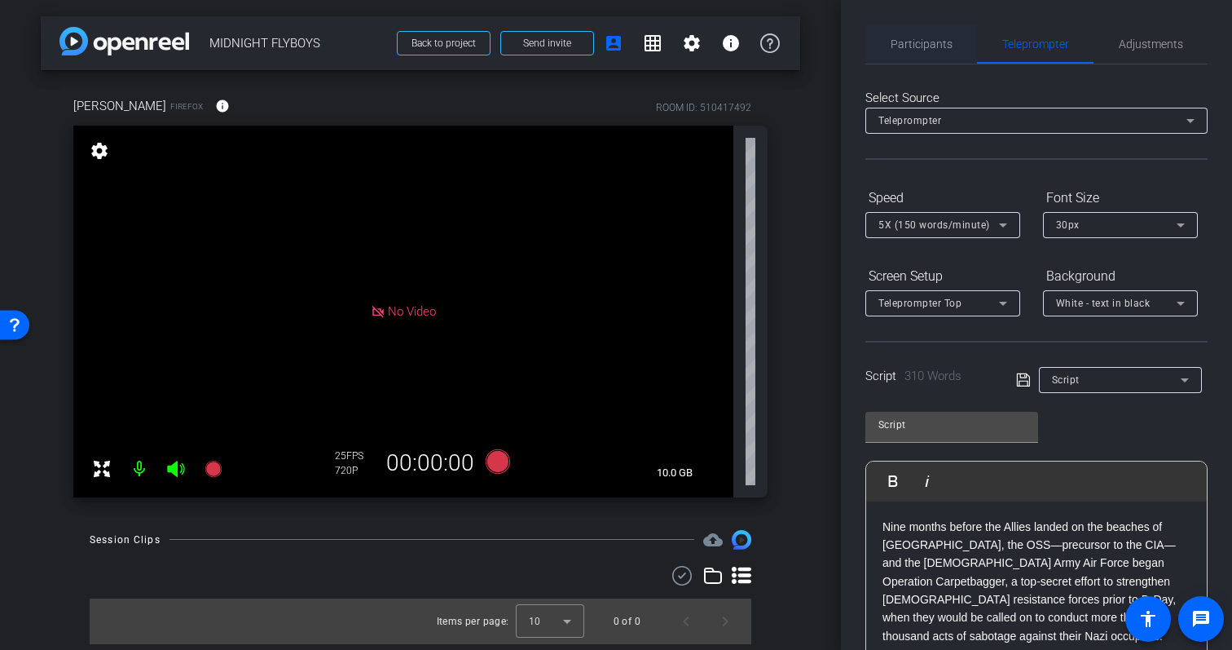
click at [920, 56] on span "Participants" at bounding box center [922, 43] width 62 height 39
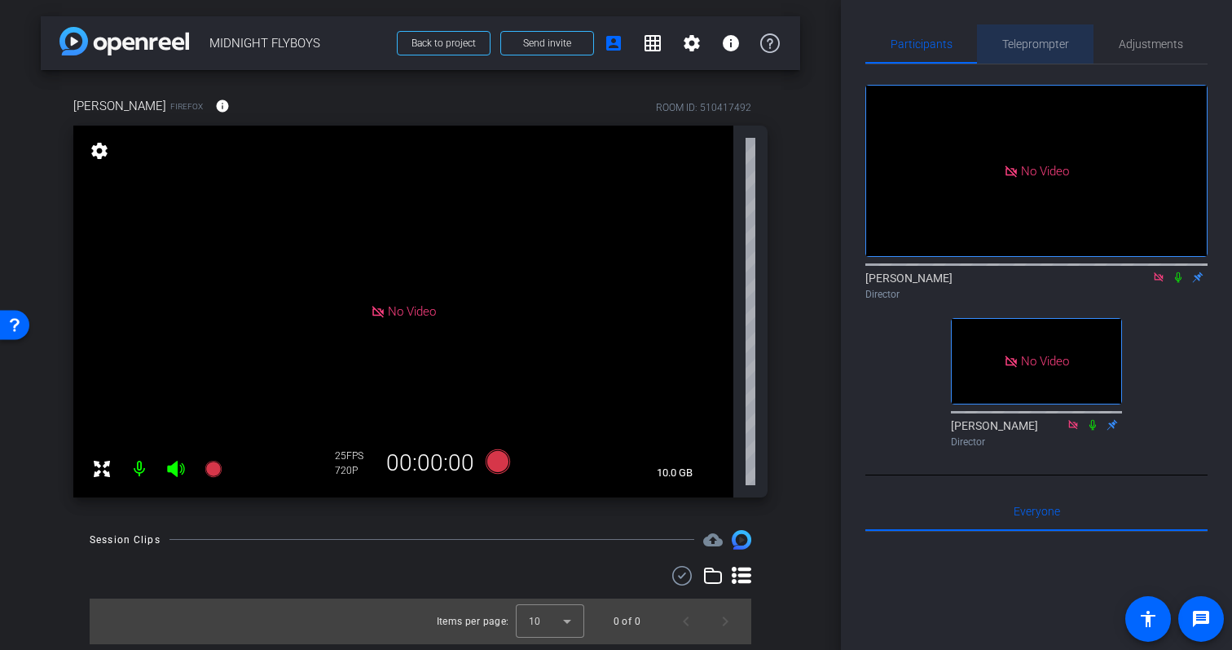
click at [985, 50] on div "Teleprompter" at bounding box center [1035, 43] width 117 height 39
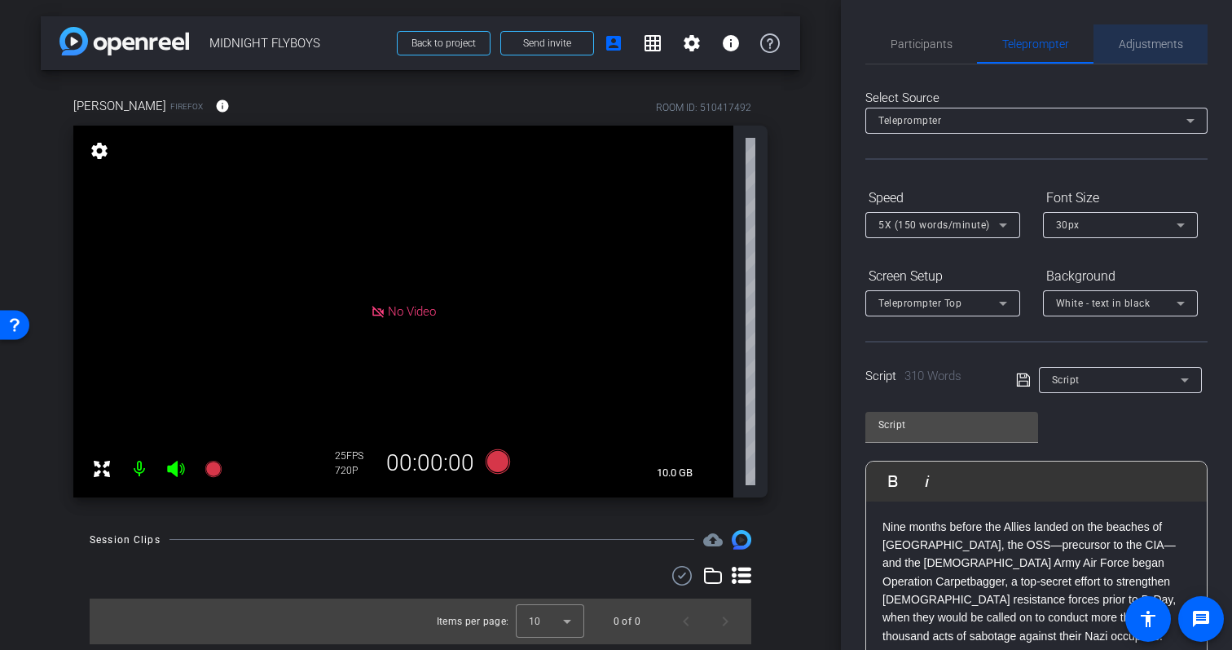
click at [1122, 42] on span "Adjustments" at bounding box center [1151, 43] width 64 height 11
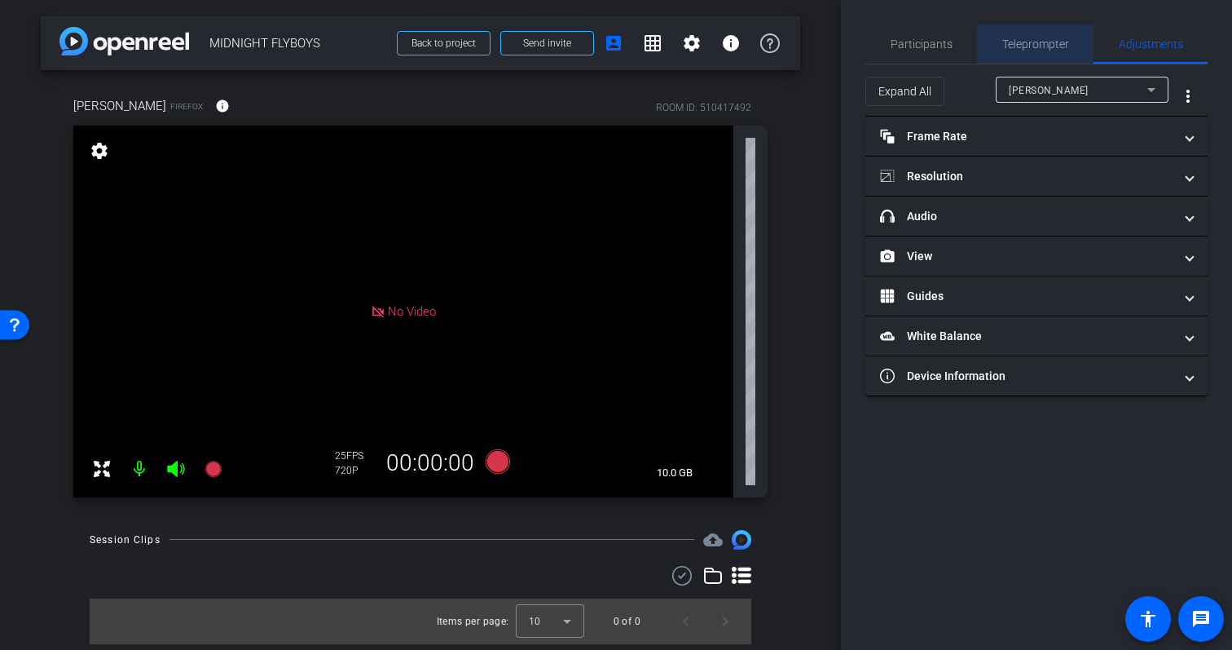
click at [1003, 51] on span "Teleprompter" at bounding box center [1036, 43] width 67 height 39
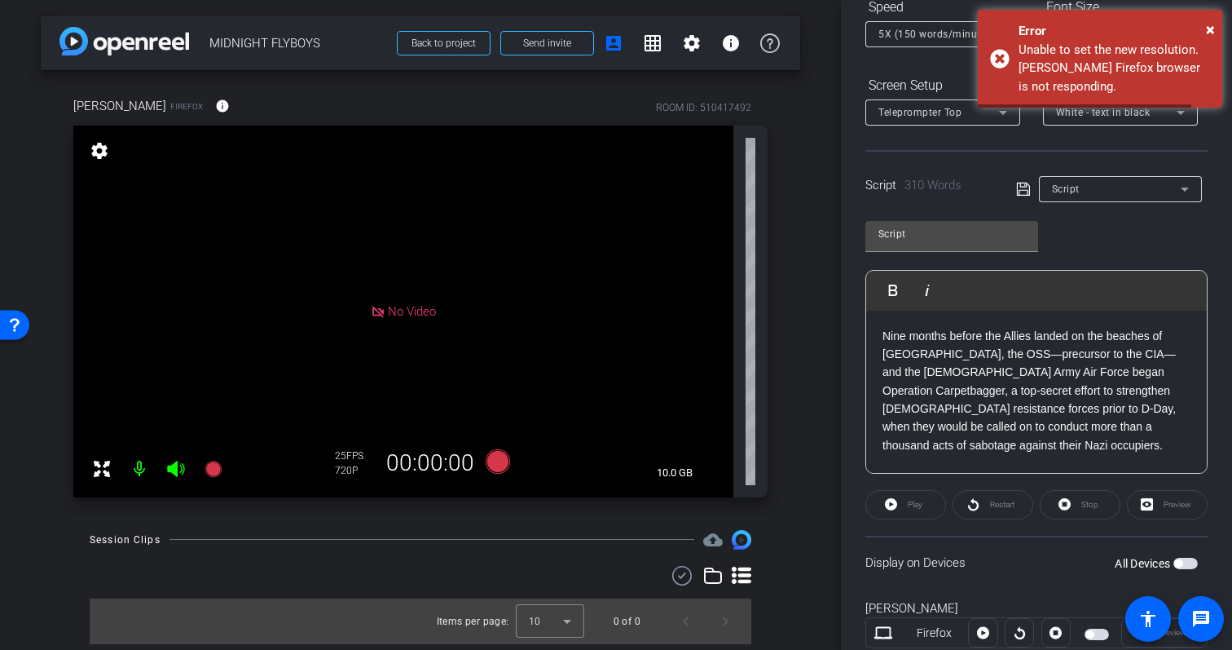
scroll to position [192, 0]
click at [1203, 31] on div "Error" at bounding box center [1115, 31] width 192 height 19
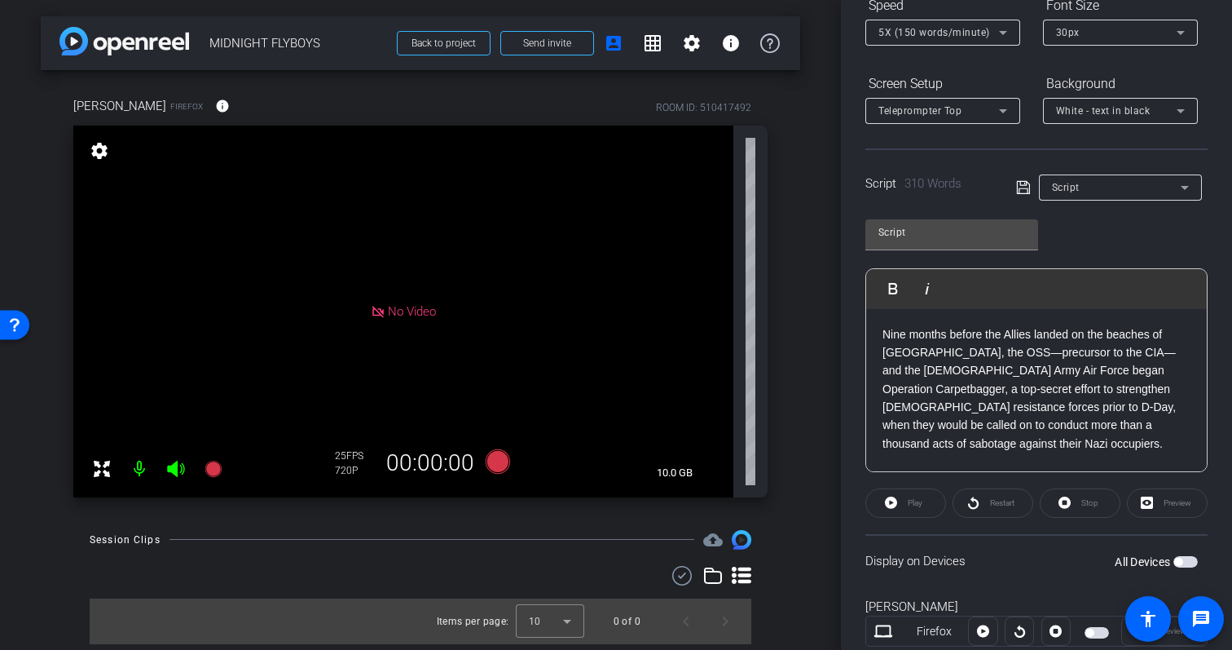
scroll to position [0, 0]
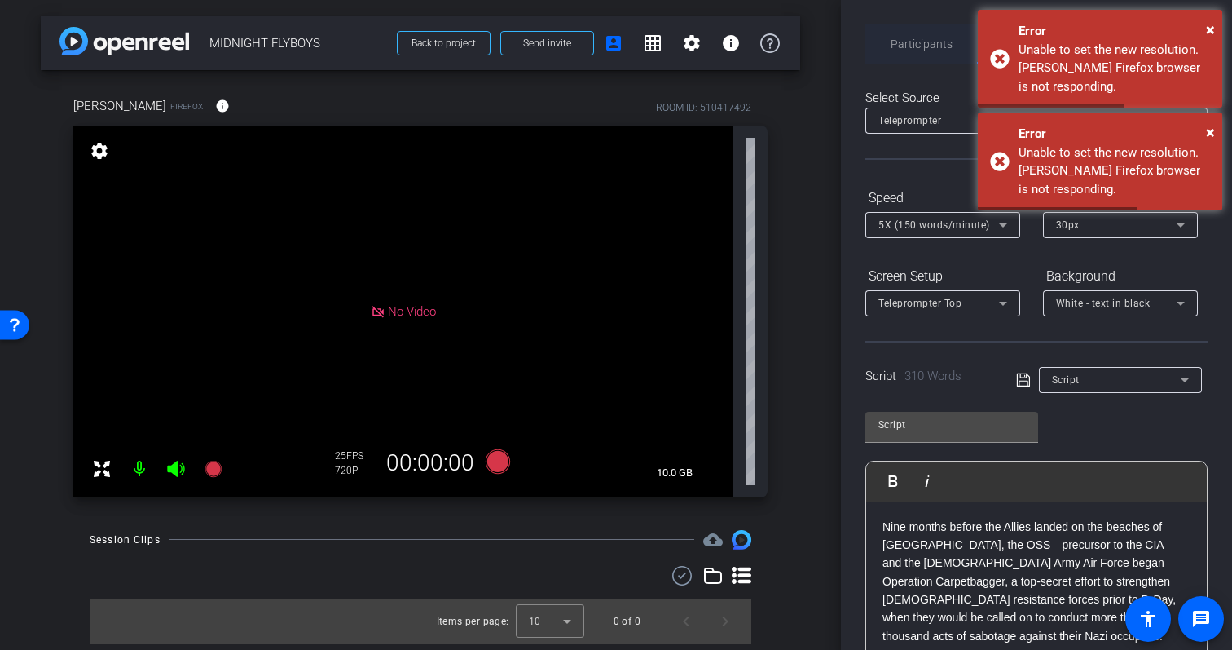
click at [937, 46] on span "Participants" at bounding box center [922, 43] width 62 height 11
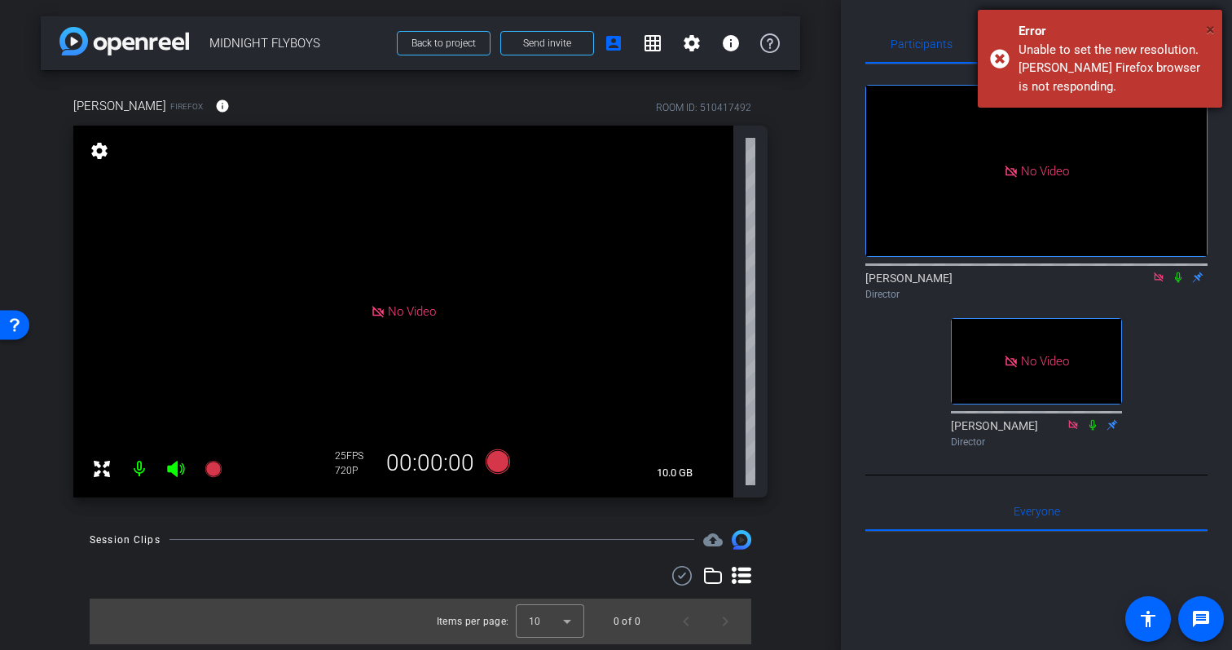
click at [1207, 26] on span "×" at bounding box center [1210, 30] width 9 height 20
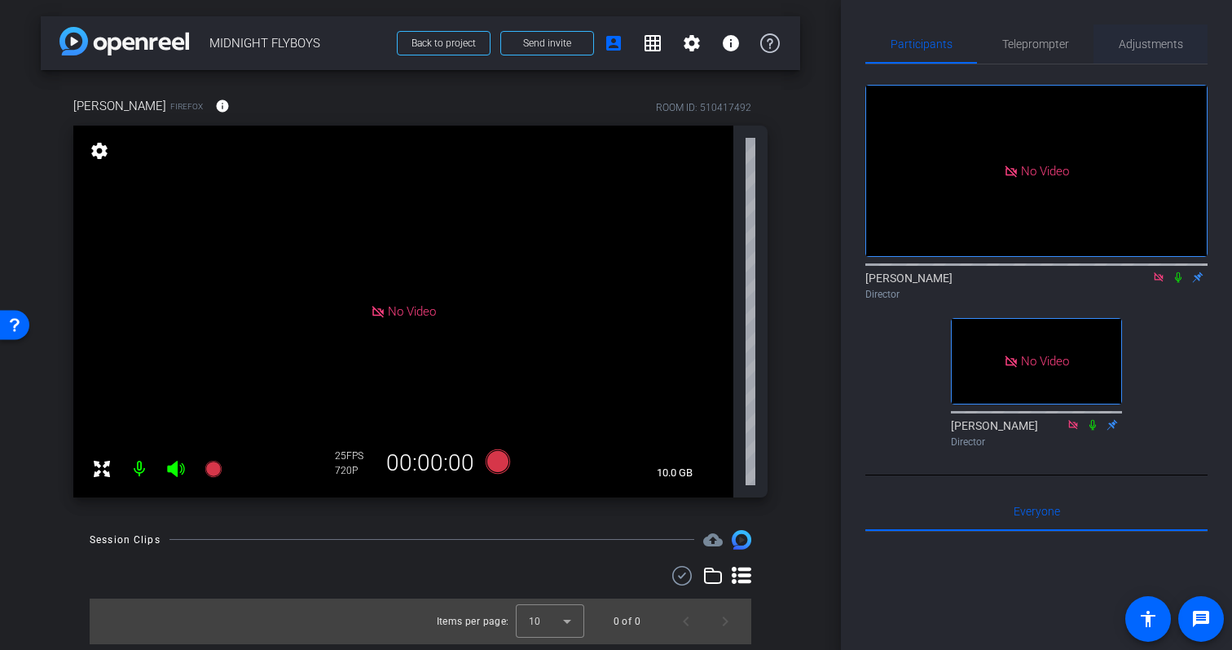
click at [1114, 50] on div "Adjustments" at bounding box center [1151, 43] width 114 height 39
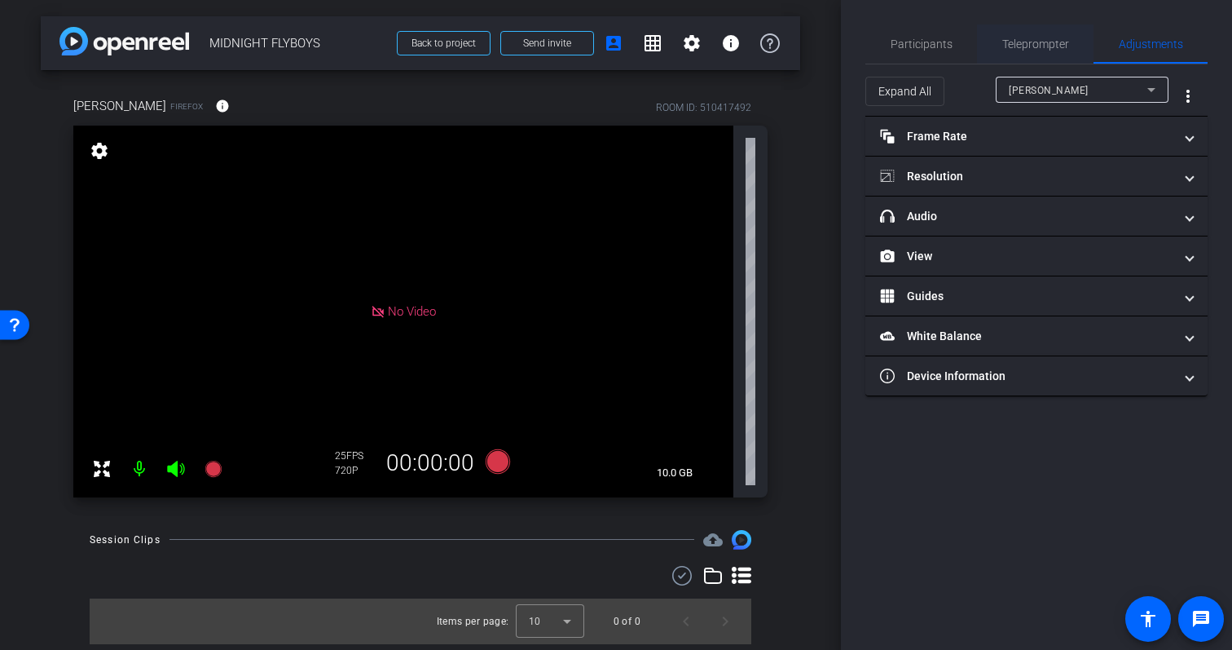
click at [1053, 44] on span "Teleprompter" at bounding box center [1036, 43] width 67 height 11
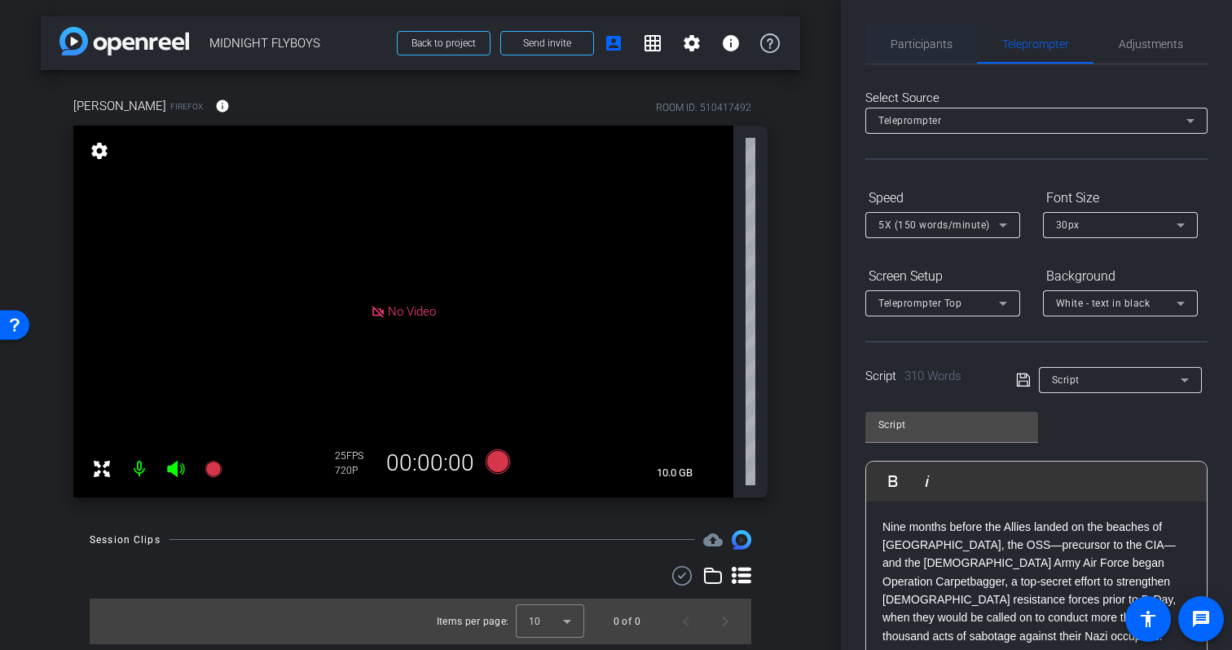
click at [932, 53] on span "Participants" at bounding box center [922, 43] width 62 height 39
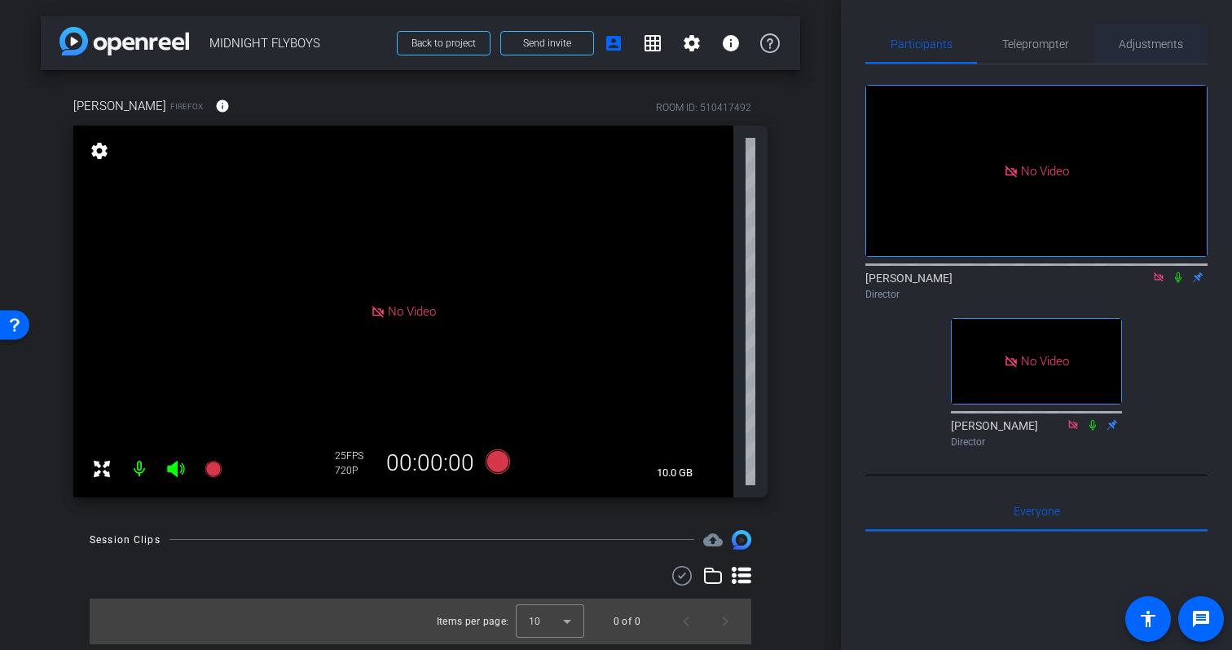
click at [1148, 42] on span "Adjustments" at bounding box center [1151, 43] width 64 height 11
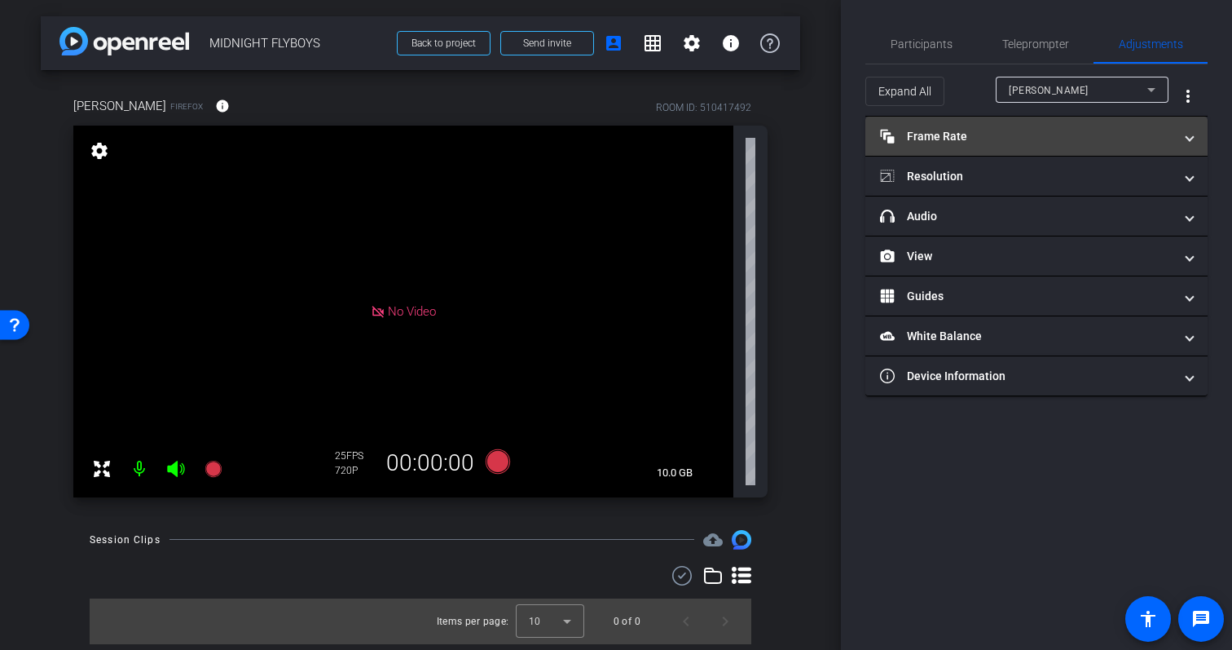
click at [1000, 134] on mat-panel-title "Frame Rate Frame Rate" at bounding box center [1026, 136] width 293 height 17
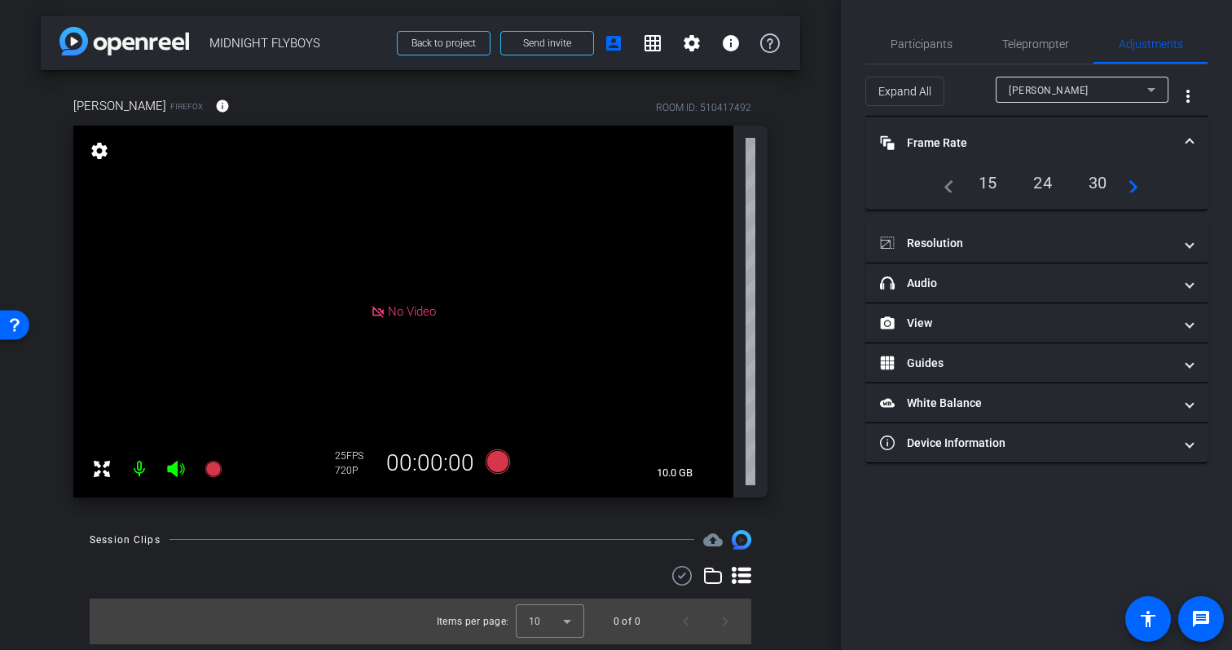
click at [1038, 182] on div "24" at bounding box center [1042, 183] width 43 height 28
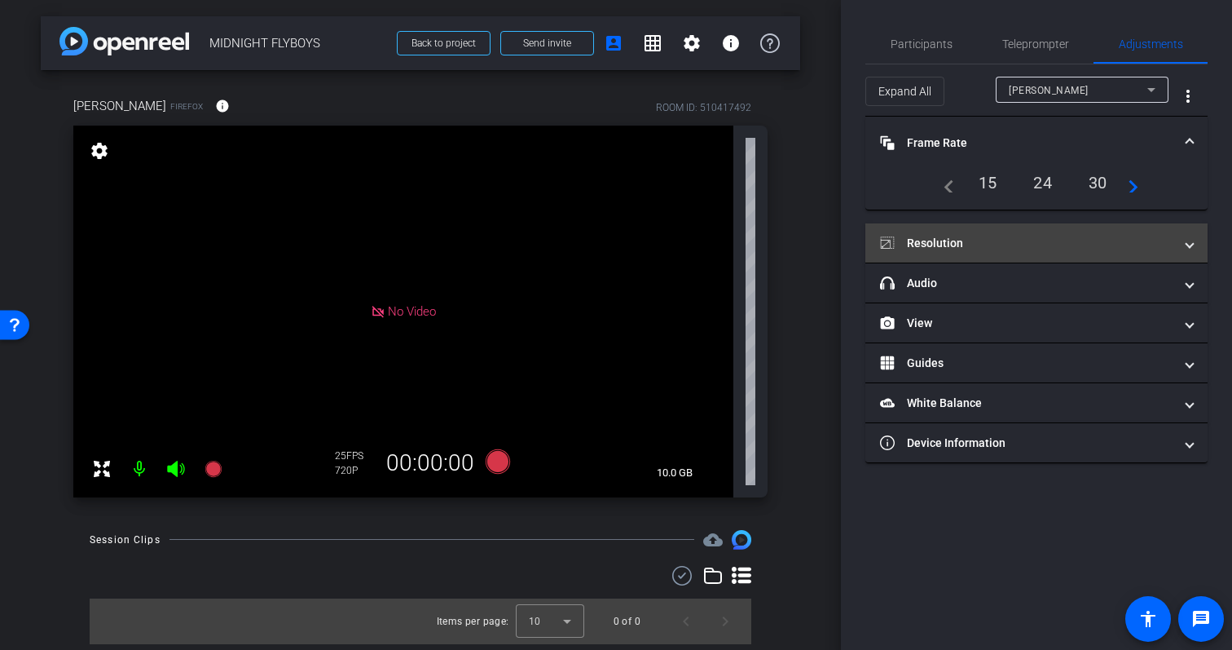
click at [970, 252] on mat-expansion-panel-header "Resolution" at bounding box center [1037, 242] width 342 height 39
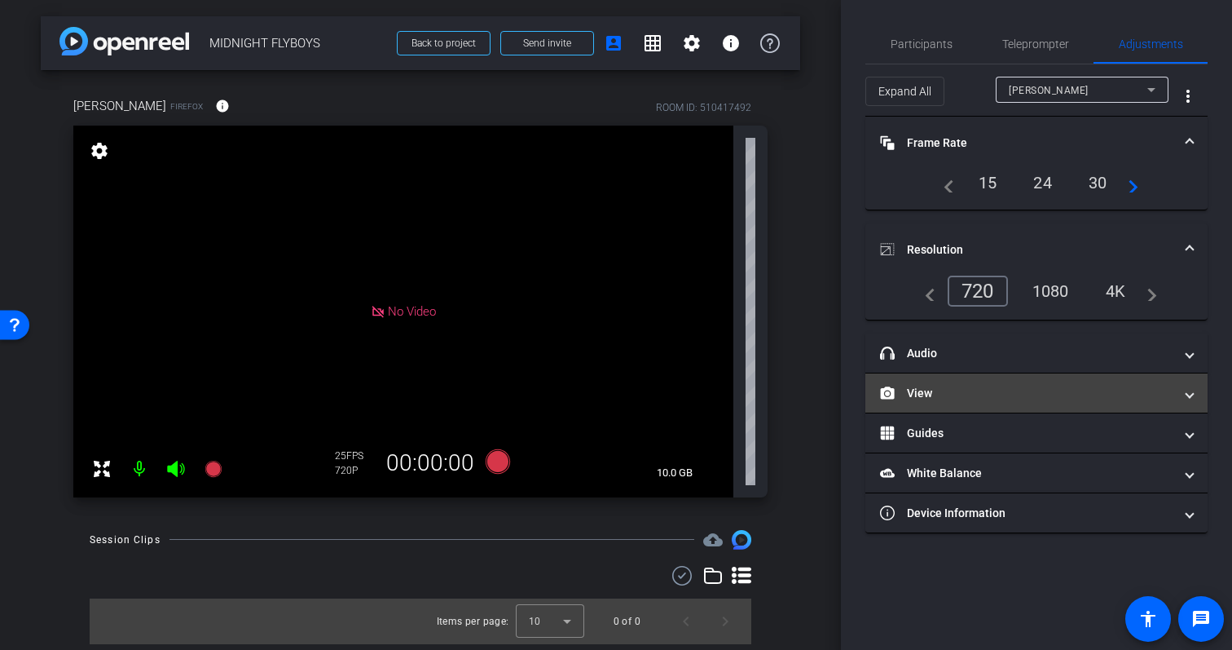
click at [941, 399] on mat-panel-title "View" at bounding box center [1026, 393] width 293 height 17
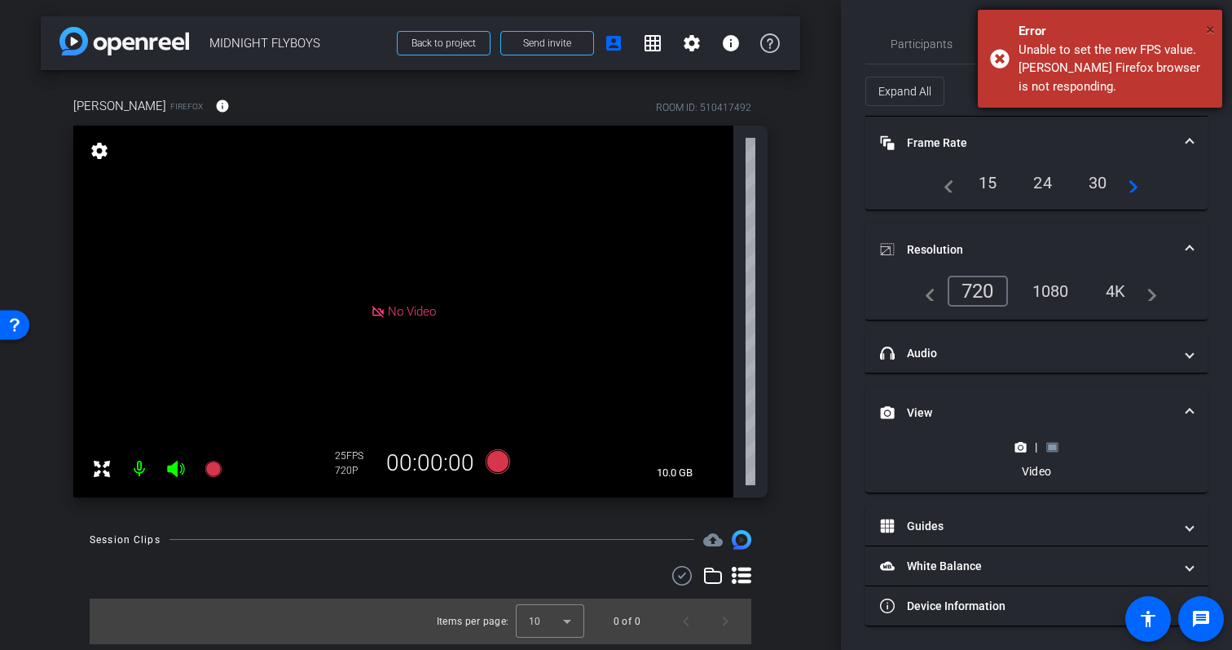
click at [1208, 29] on span "×" at bounding box center [1210, 30] width 9 height 20
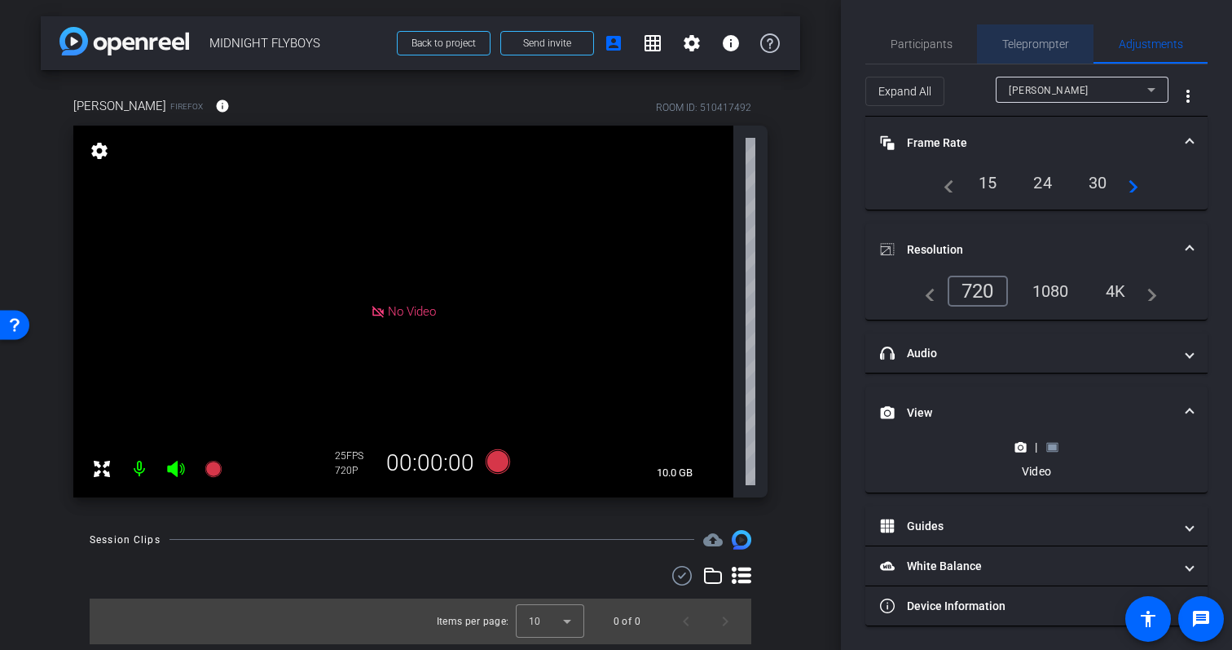
click at [1008, 46] on span "Teleprompter" at bounding box center [1036, 43] width 67 height 11
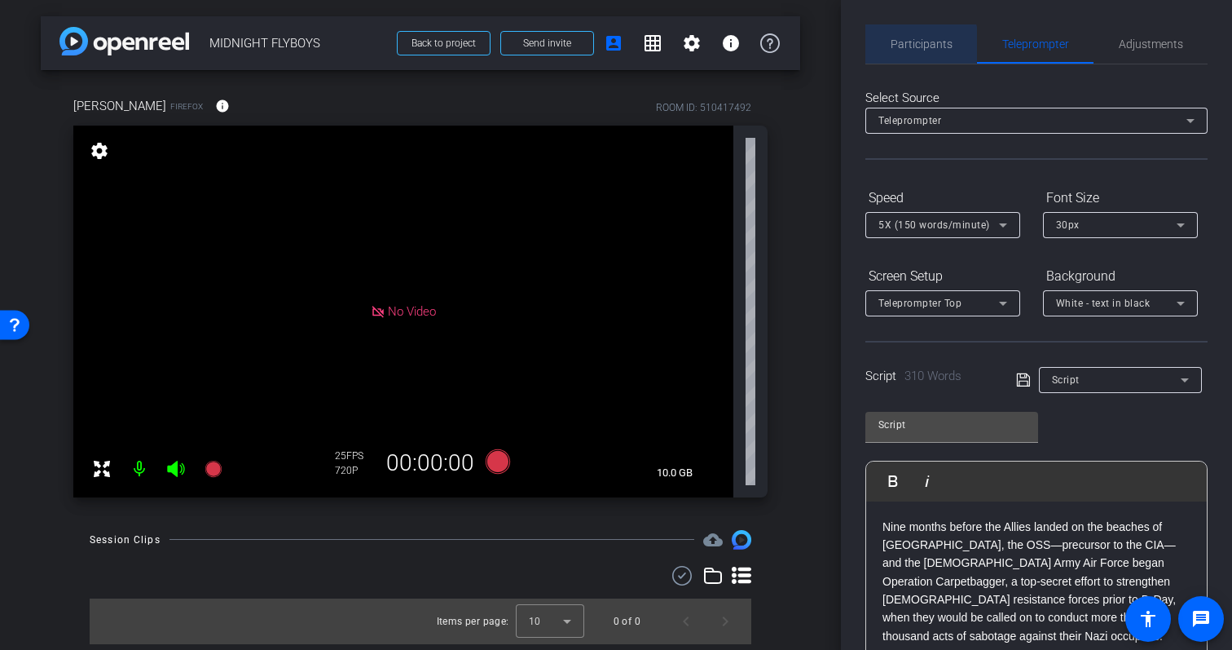
click at [920, 44] on span "Participants" at bounding box center [922, 43] width 62 height 11
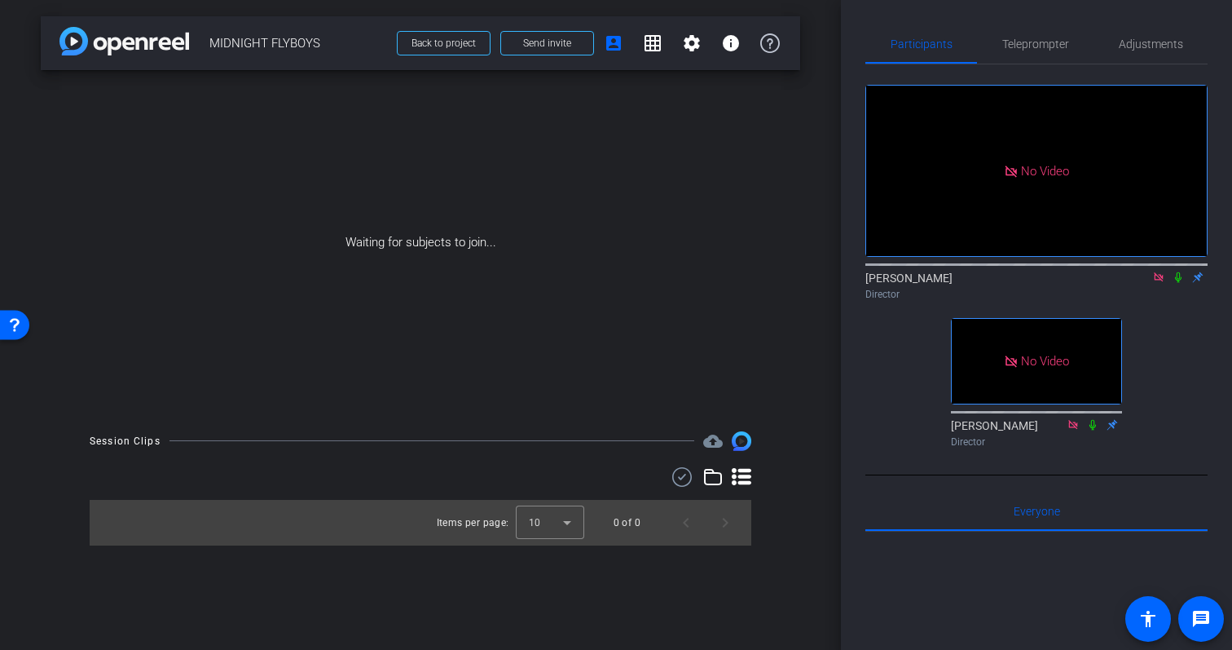
click at [1183, 271] on icon at bounding box center [1178, 276] width 13 height 11
